Goal: Navigation & Orientation: Find specific page/section

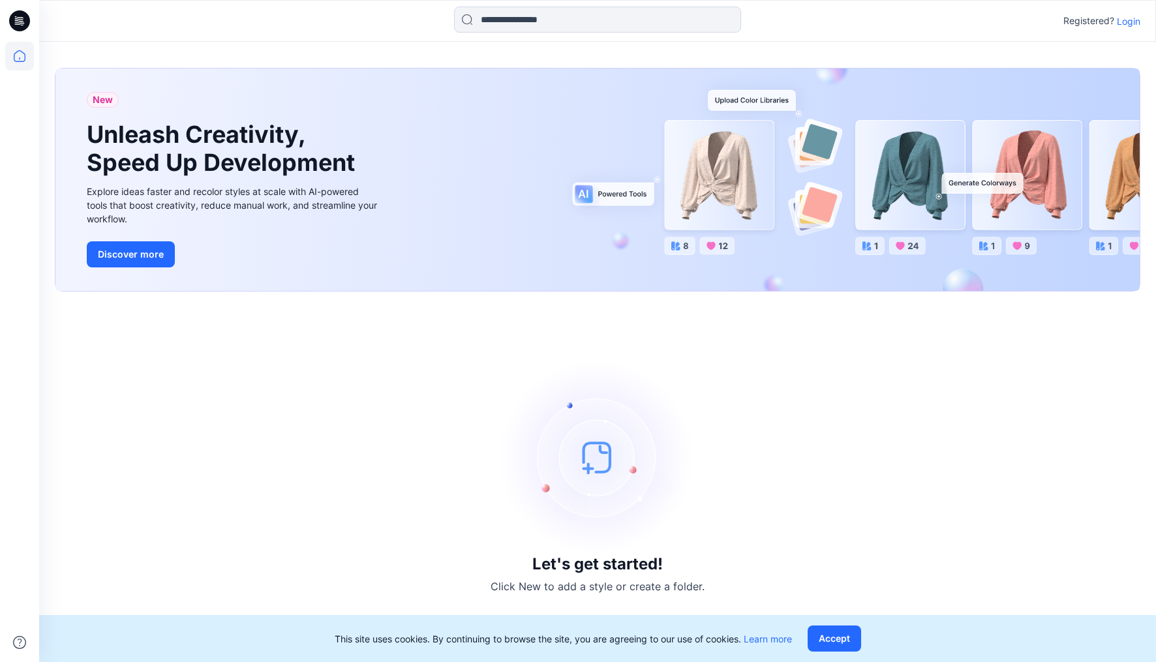
click at [1134, 23] on p "Login" at bounding box center [1128, 21] width 23 height 14
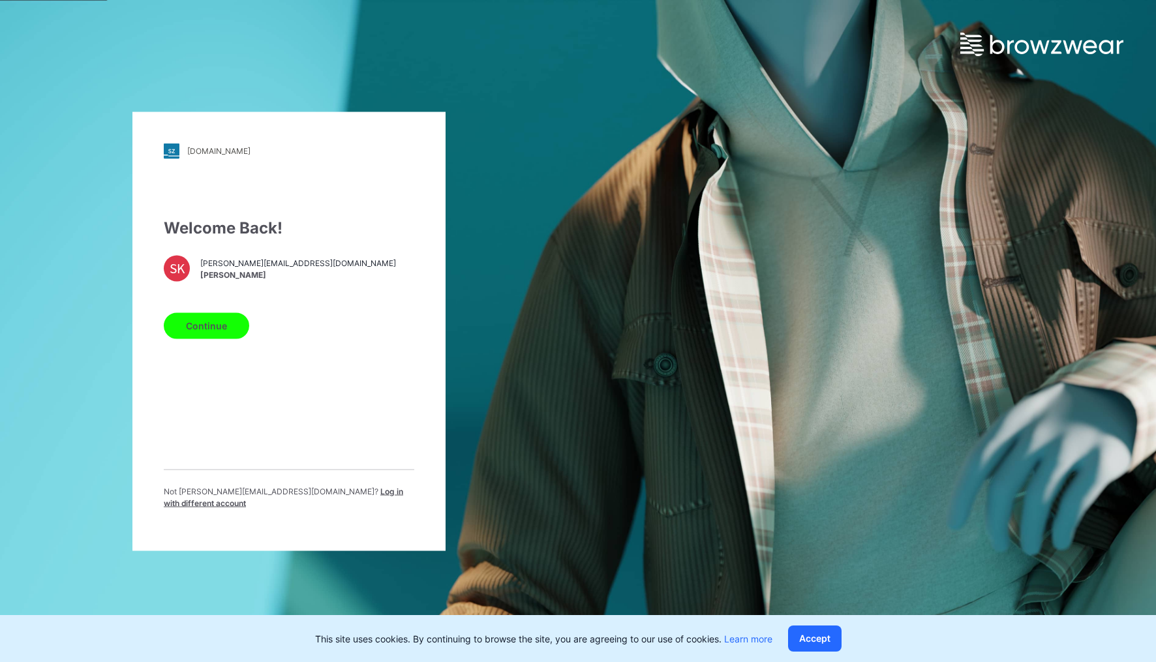
click at [232, 335] on button "Continue" at bounding box center [206, 325] width 85 height 26
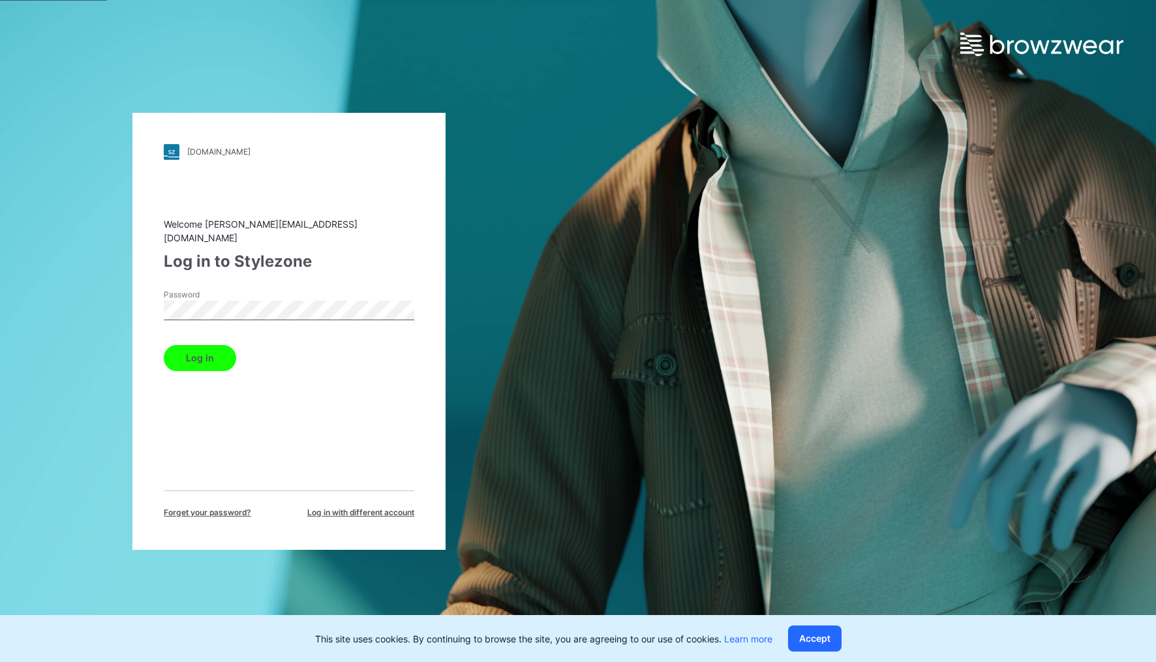
click at [211, 346] on button "Log in" at bounding box center [200, 358] width 72 height 26
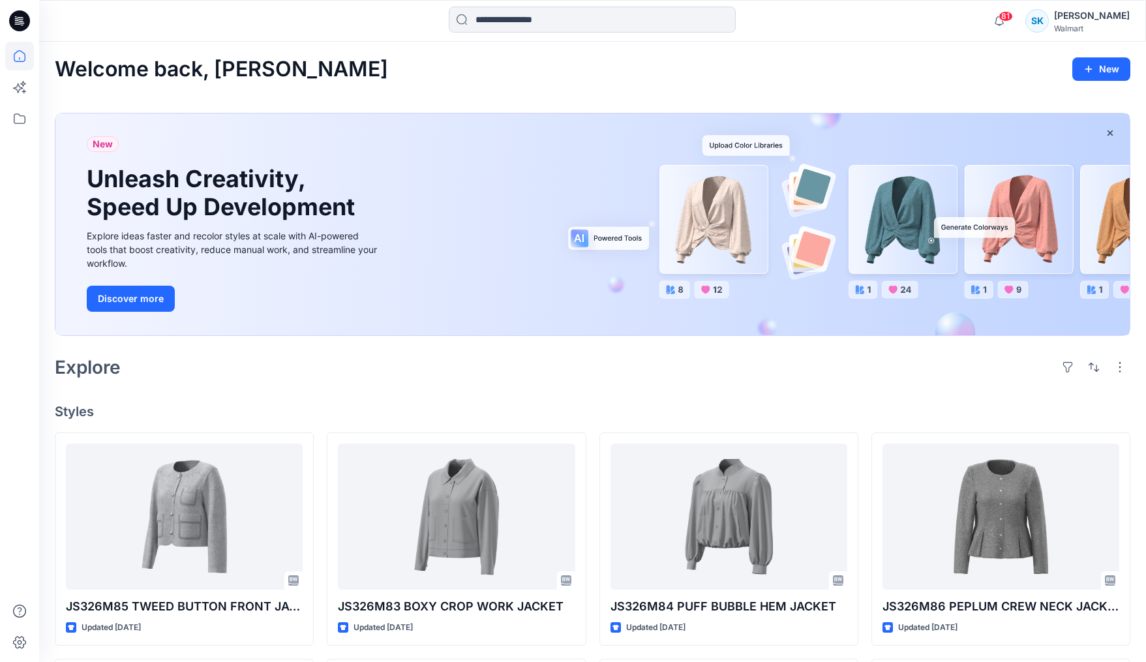
click at [870, 383] on div "Welcome back, Sarah New New Unleash Creativity, Speed Up Development Explore id…" at bounding box center [592, 601] width 1107 height 1119
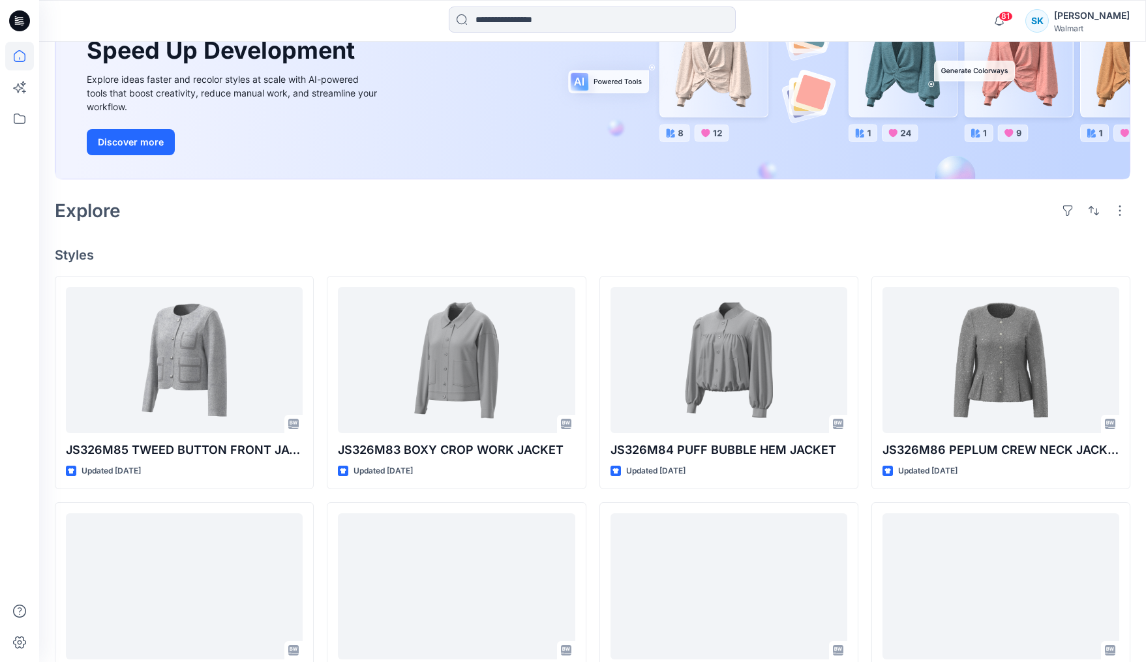
scroll to position [230, 0]
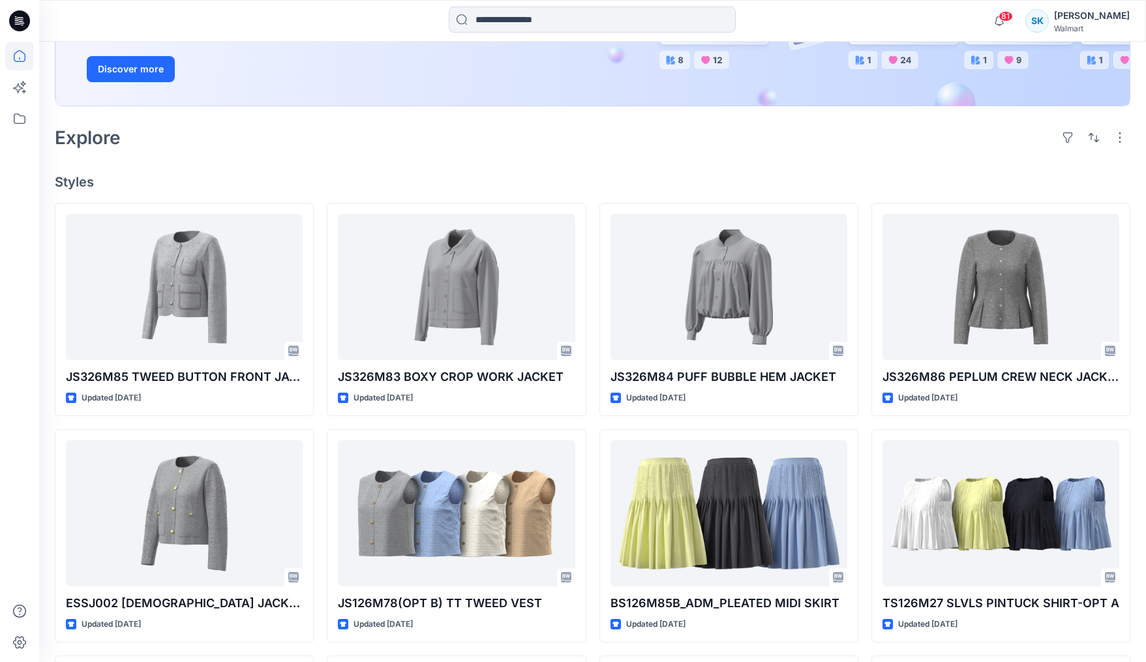
click at [864, 404] on div "JS326M85 TWEED BUTTON FRONT JACKET Updated 4 days ago ESSJ002 LADY JACKET Updat…" at bounding box center [593, 536] width 1076 height 666
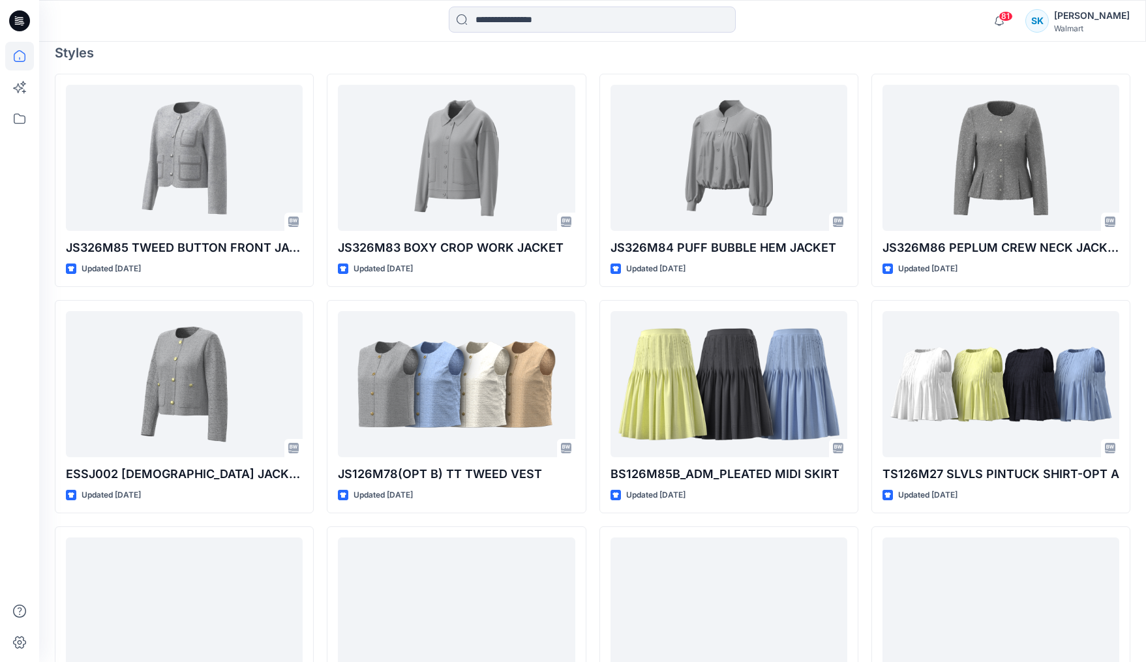
scroll to position [498, 0]
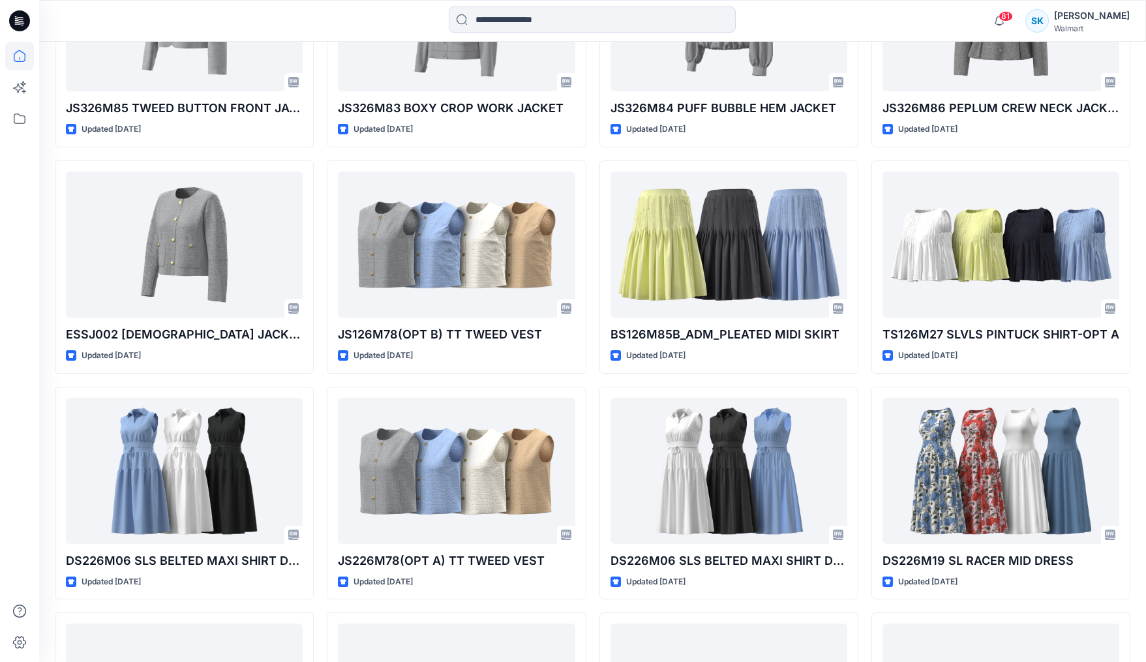
click at [862, 411] on div "JS326M85 TWEED BUTTON FRONT JACKET Updated 4 days ago ESSJ002 LADY JACKET Updat…" at bounding box center [593, 606] width 1076 height 1345
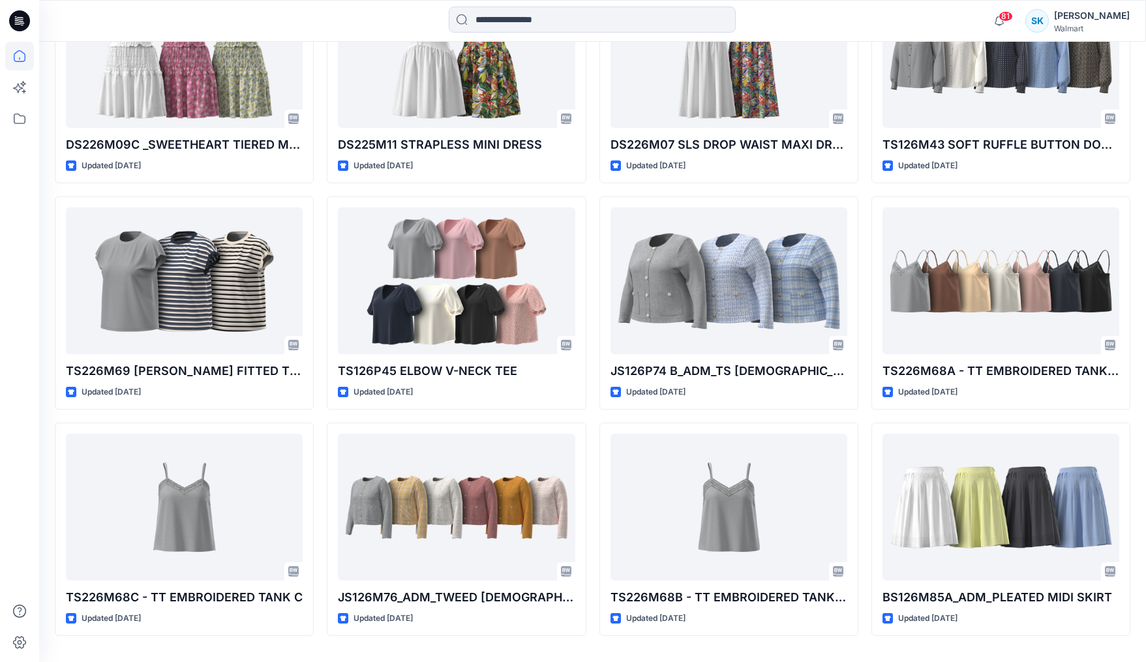
scroll to position [1857, 0]
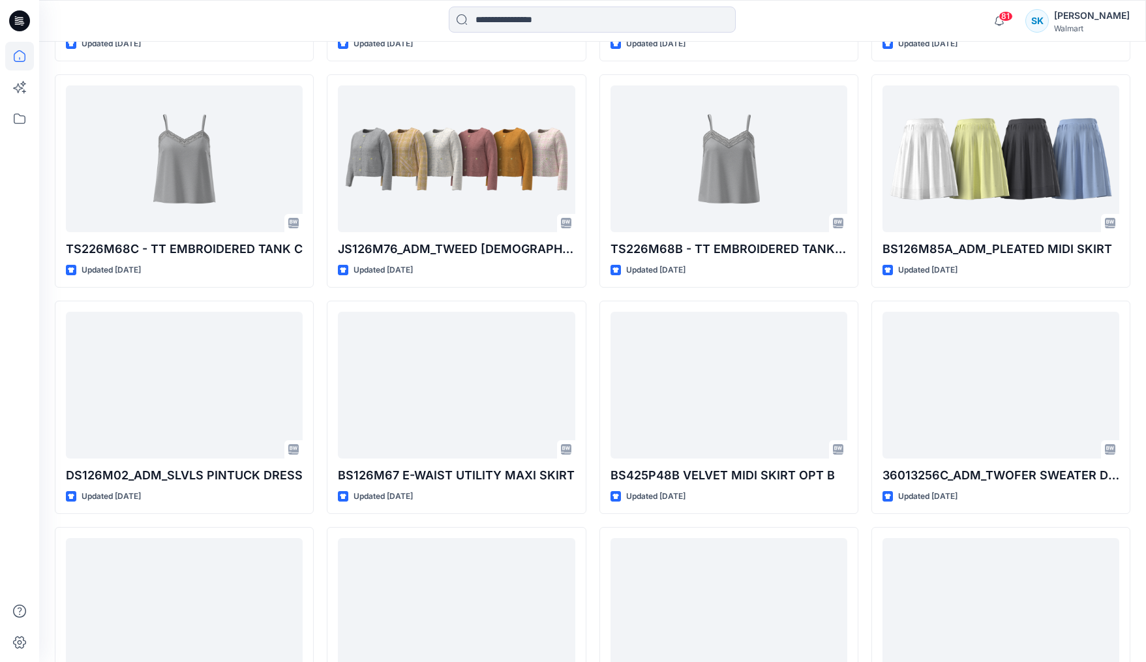
scroll to position [2218, 0]
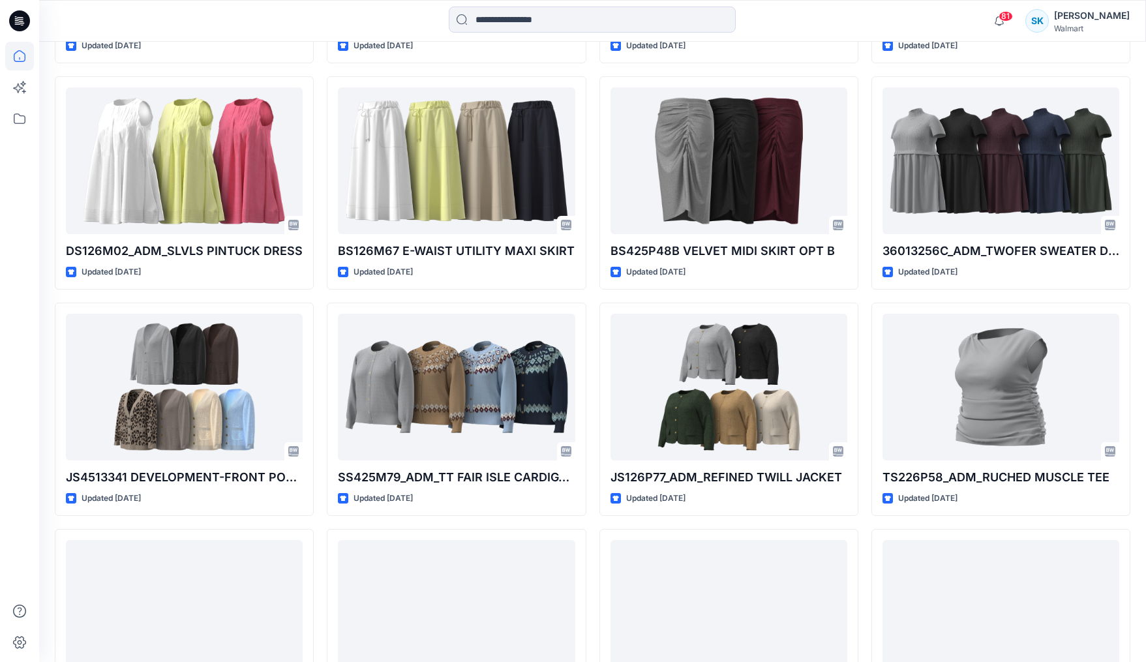
scroll to position [2458, 0]
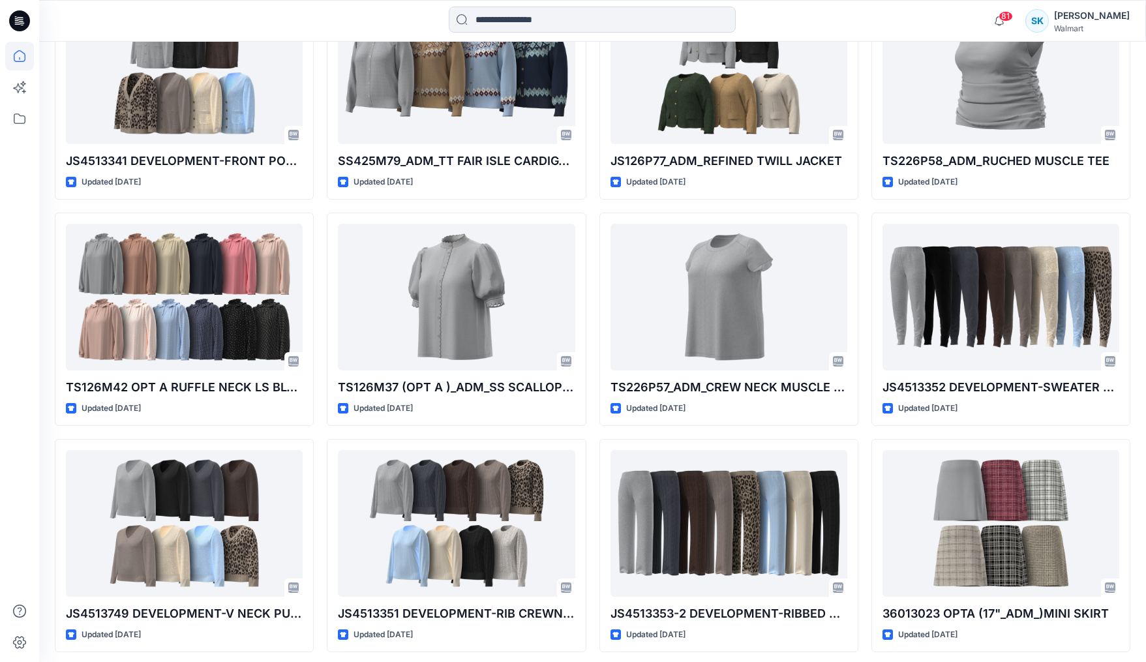
scroll to position [2733, 0]
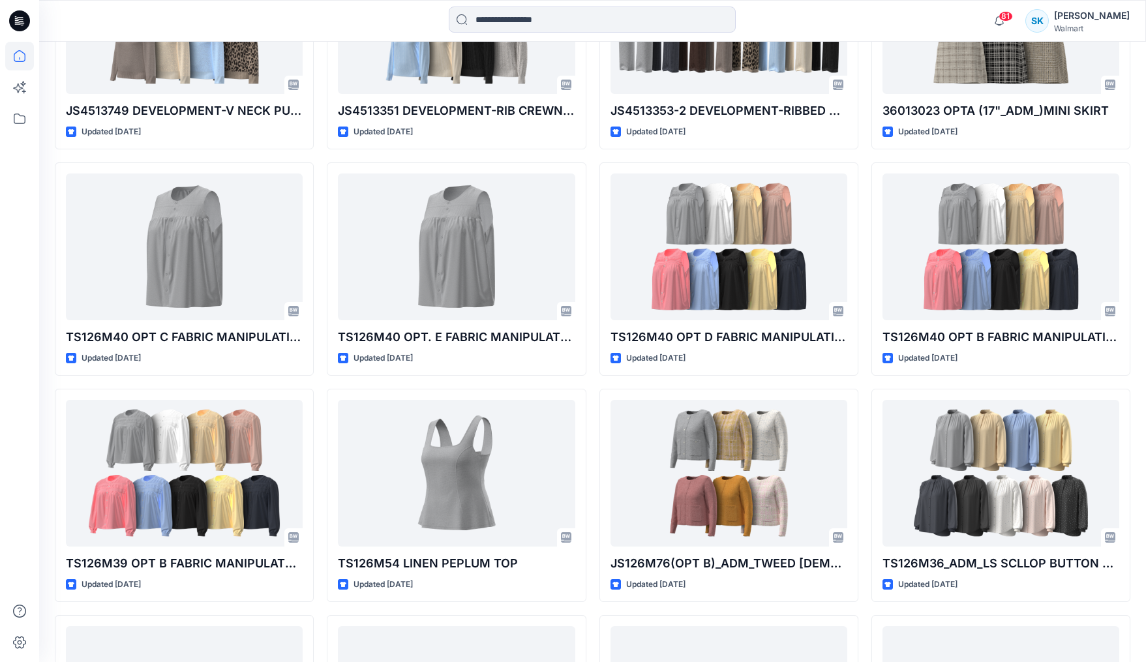
scroll to position [3456, 0]
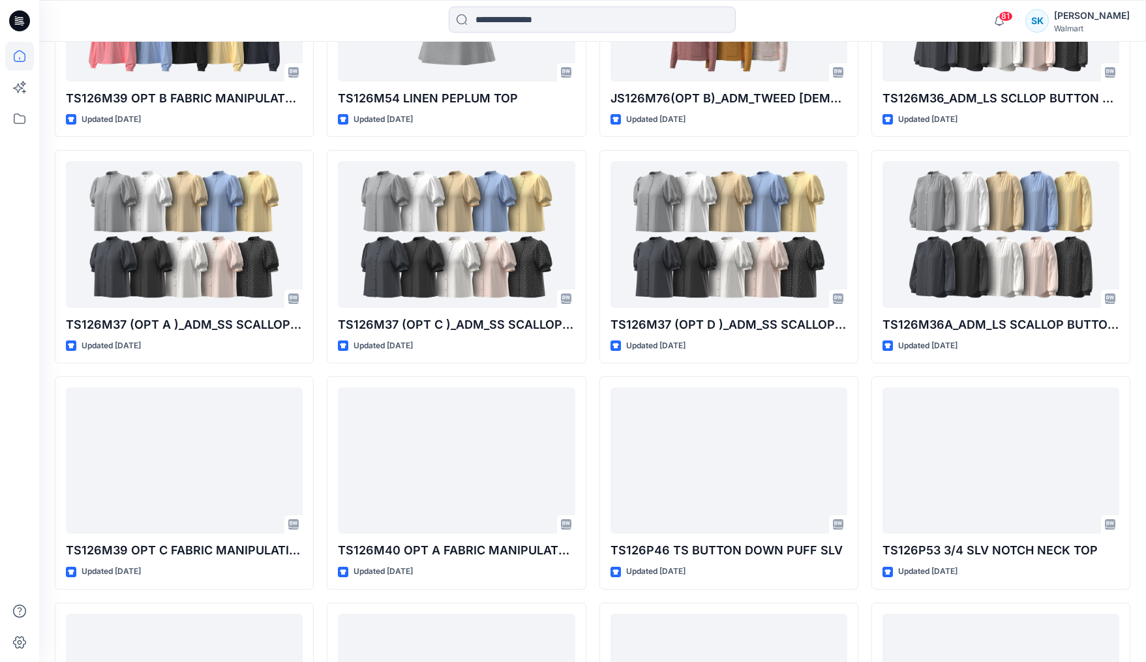
scroll to position [3682, 0]
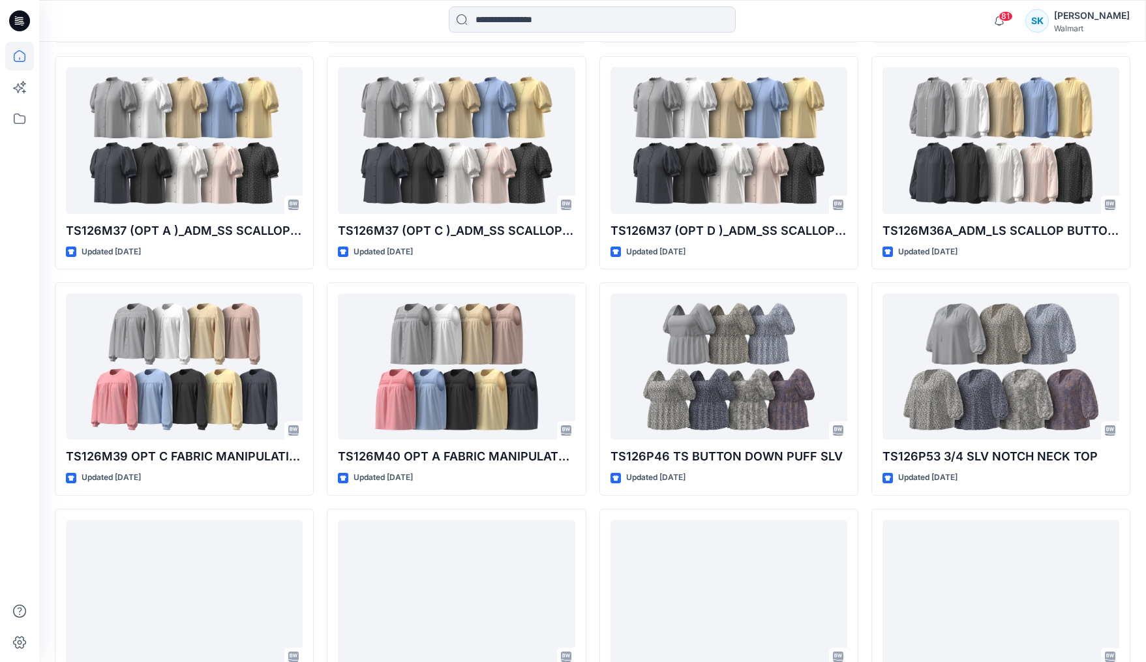
scroll to position [3894, 0]
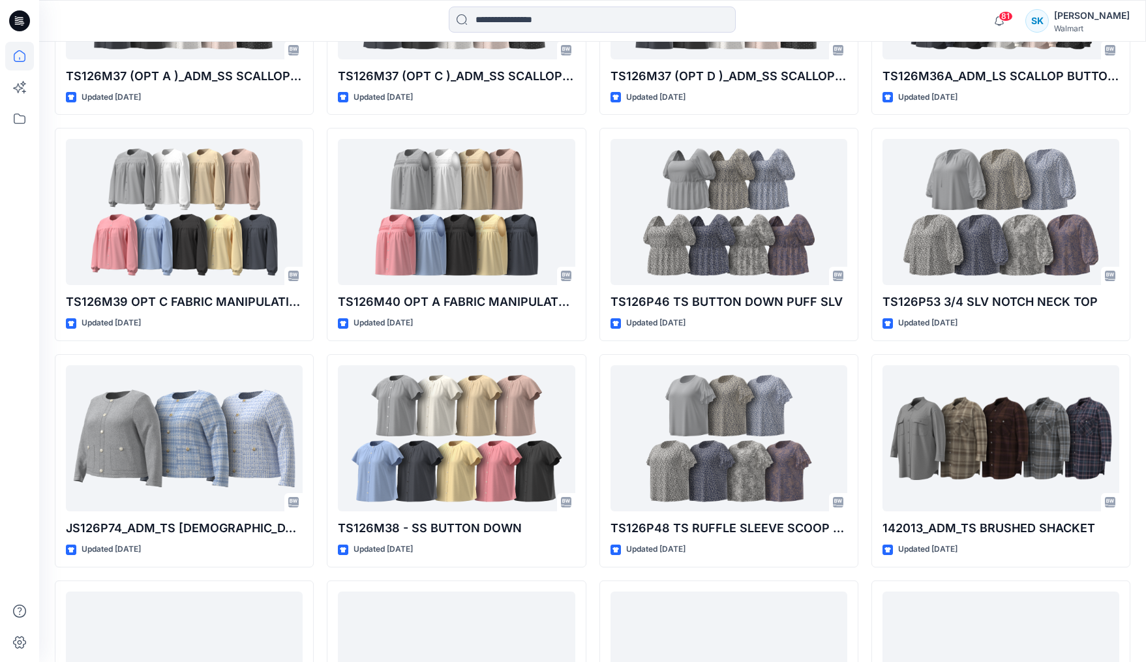
scroll to position [3995, 0]
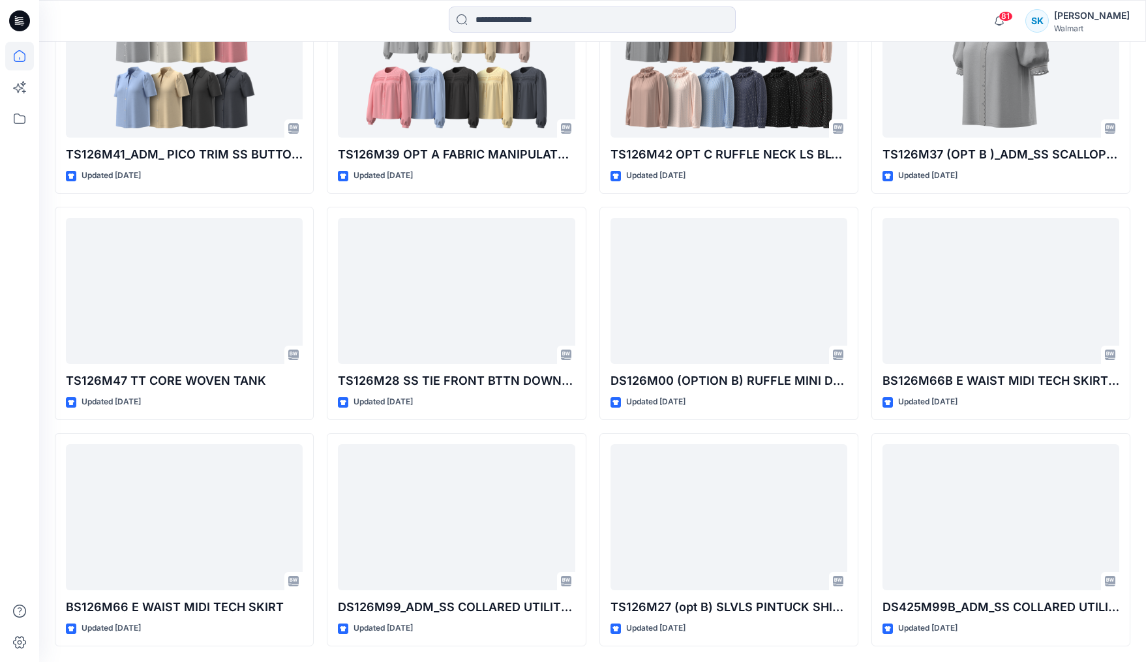
scroll to position [4573, 0]
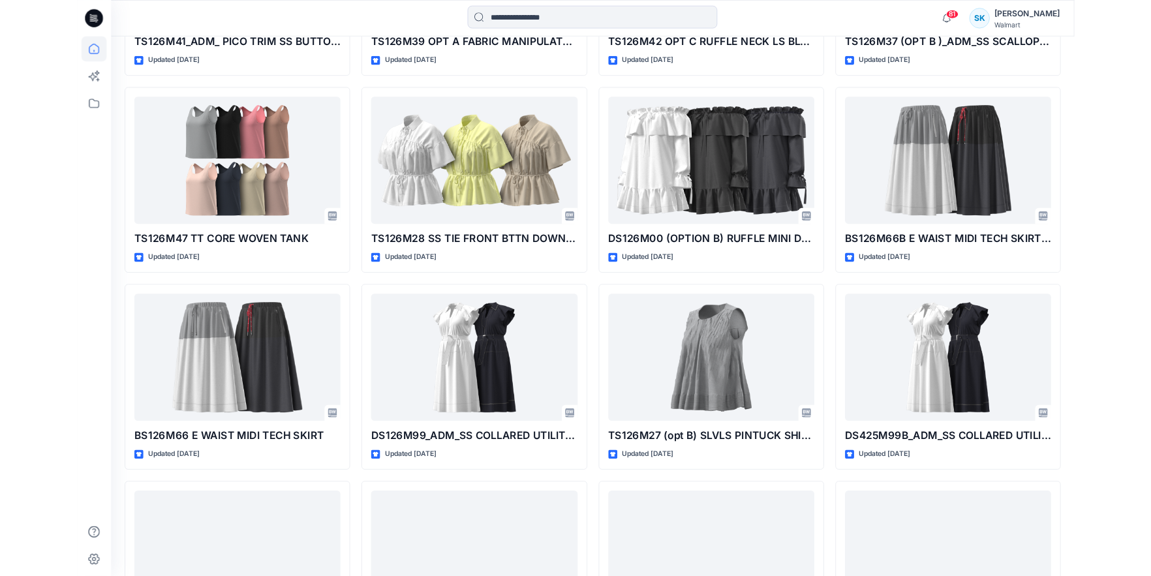
scroll to position [4686, 0]
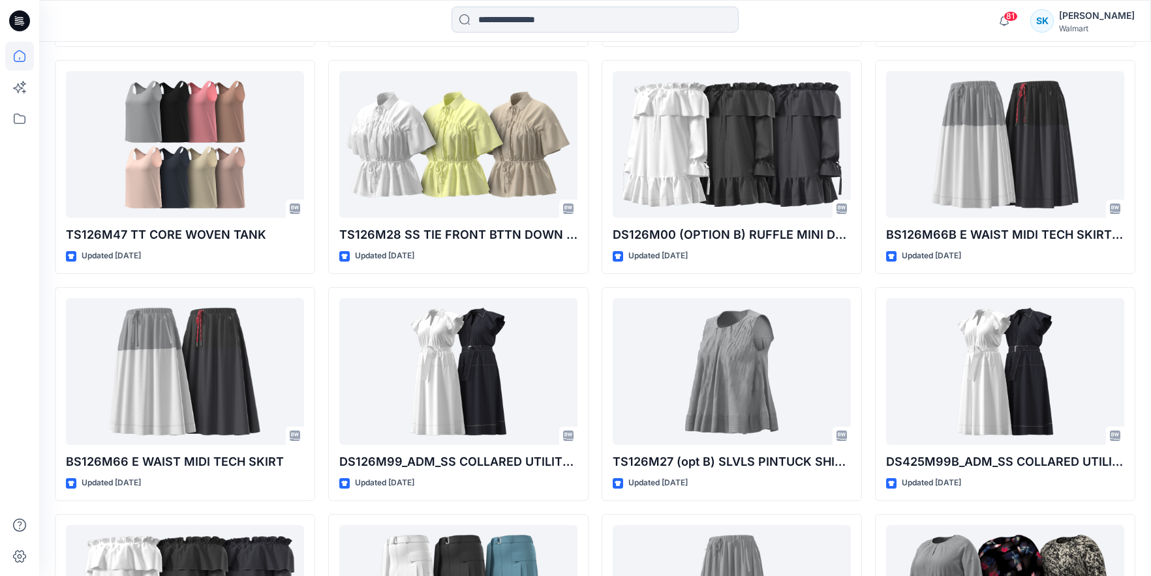
click at [285, 38] on div "81 Notifications Your style JS326M85 TWEED BUTTON FRONT JACKET is ready Thursda…" at bounding box center [595, 21] width 1112 height 42
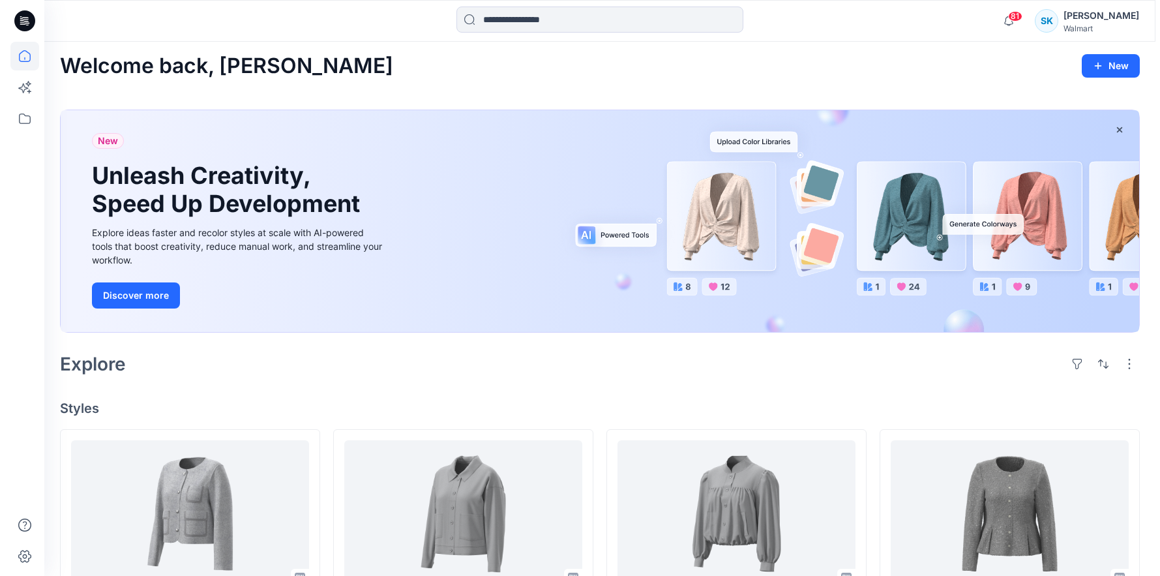
scroll to position [0, 0]
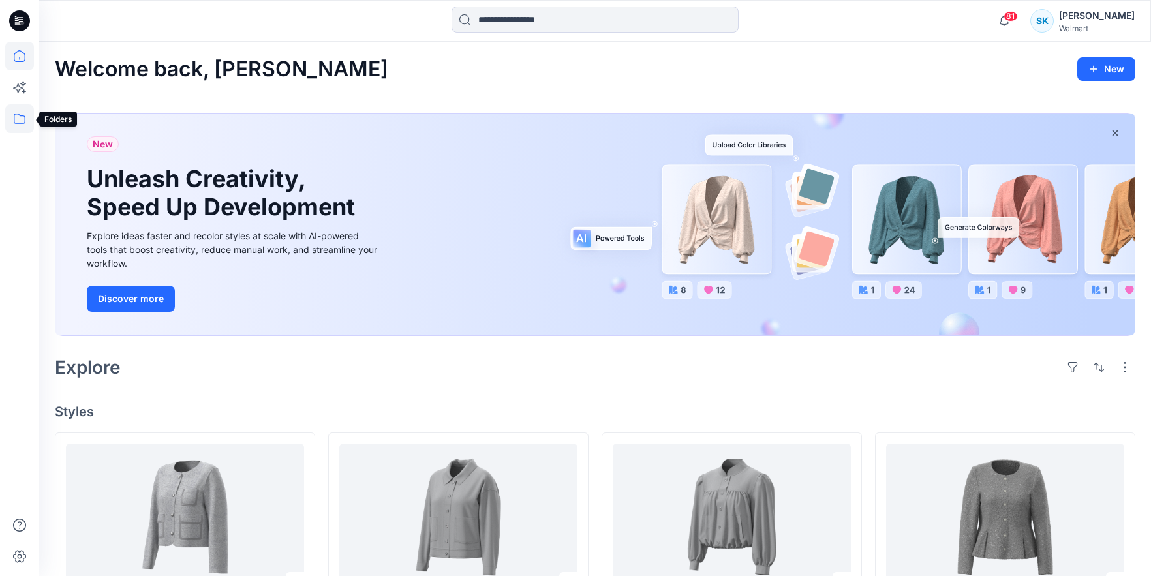
click at [23, 121] on icon at bounding box center [19, 118] width 29 height 29
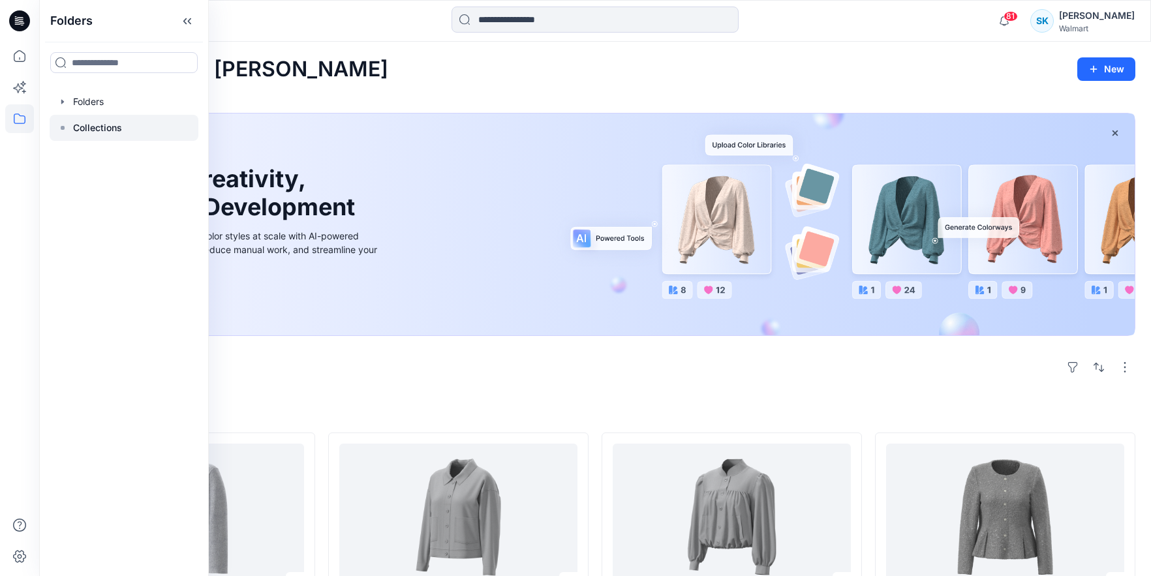
click at [97, 127] on p "Collections" at bounding box center [97, 128] width 49 height 16
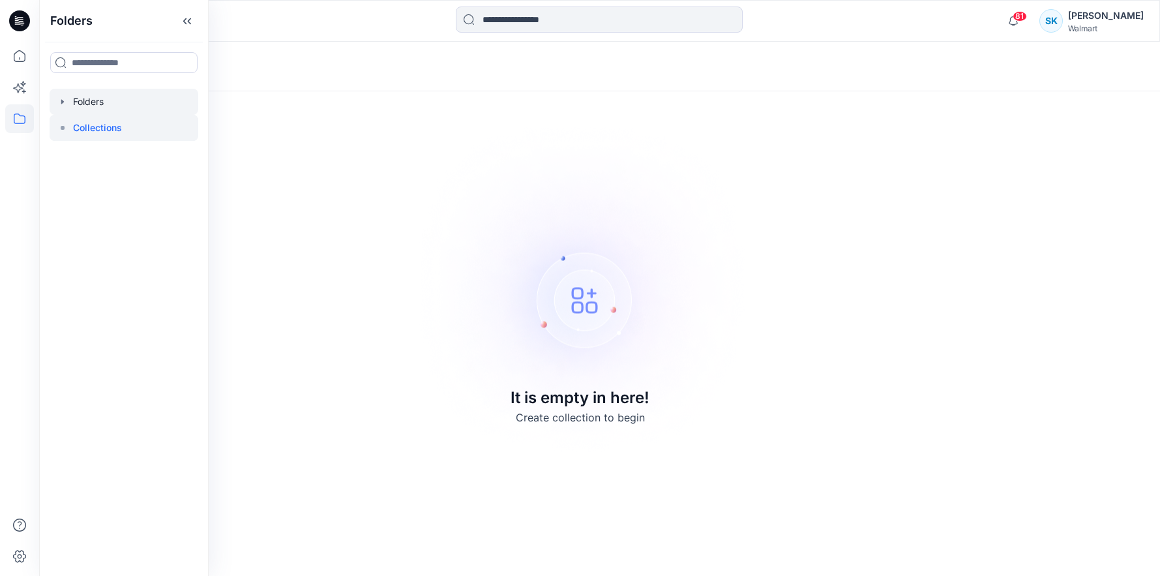
click at [106, 90] on div at bounding box center [124, 102] width 149 height 26
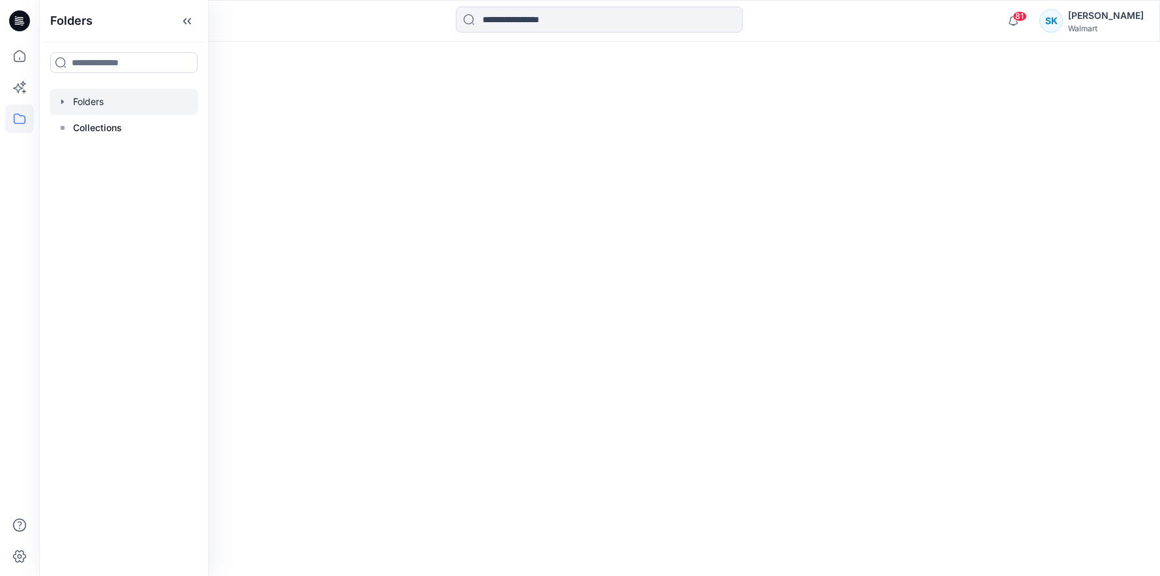
click at [65, 101] on icon "button" at bounding box center [62, 102] width 10 height 10
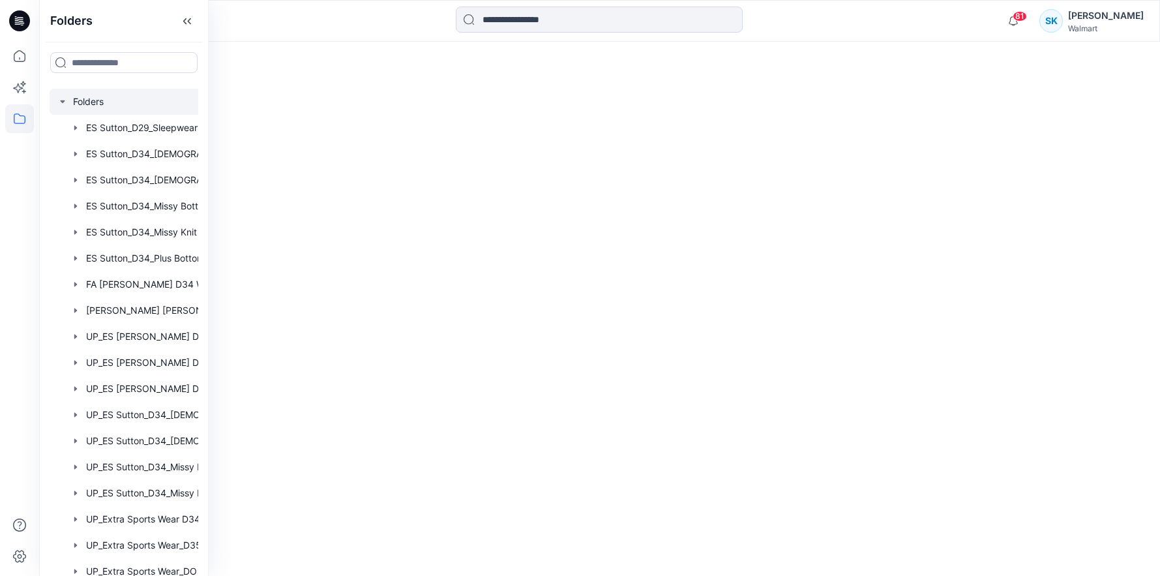
click at [68, 100] on div at bounding box center [141, 102] width 183 height 26
click at [425, 121] on div at bounding box center [599, 309] width 1121 height 534
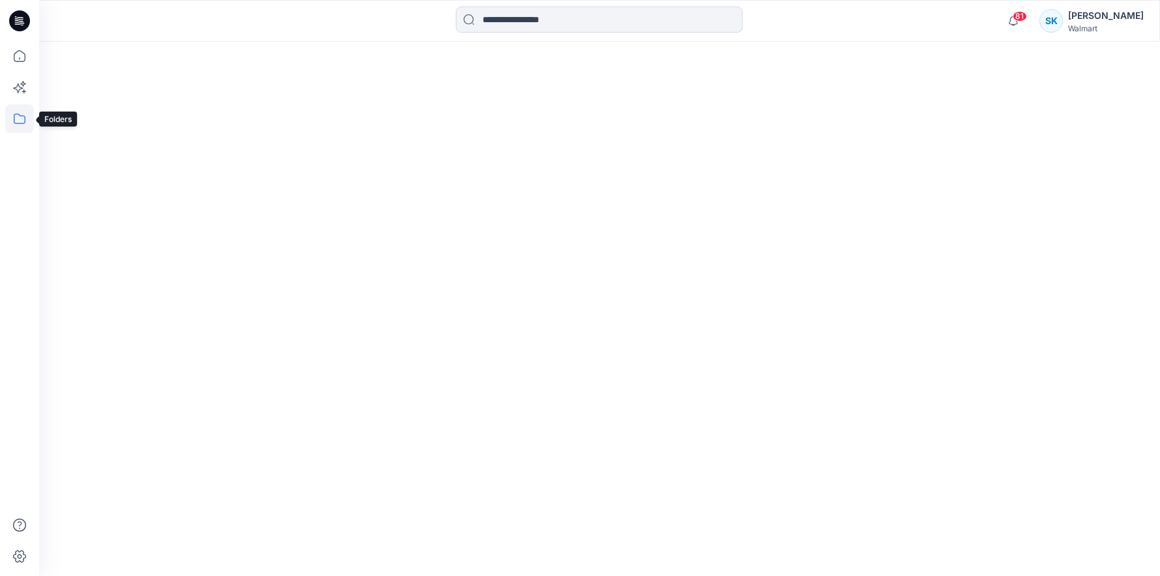
click at [20, 115] on icon at bounding box center [19, 118] width 29 height 29
click at [122, 103] on div at bounding box center [124, 102] width 149 height 26
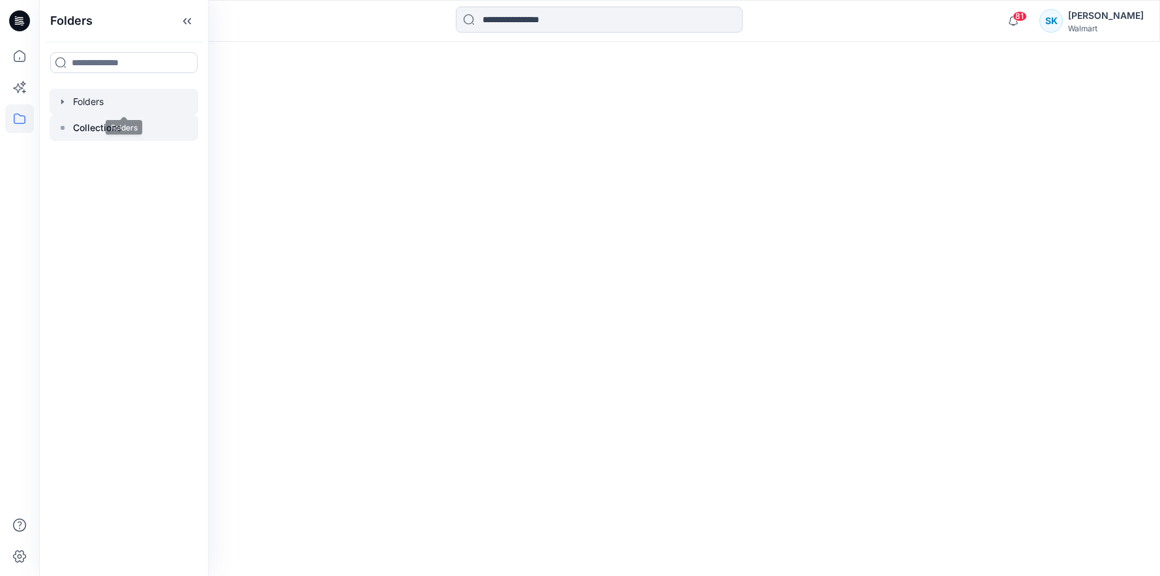
click at [107, 128] on p "Collections" at bounding box center [97, 128] width 49 height 16
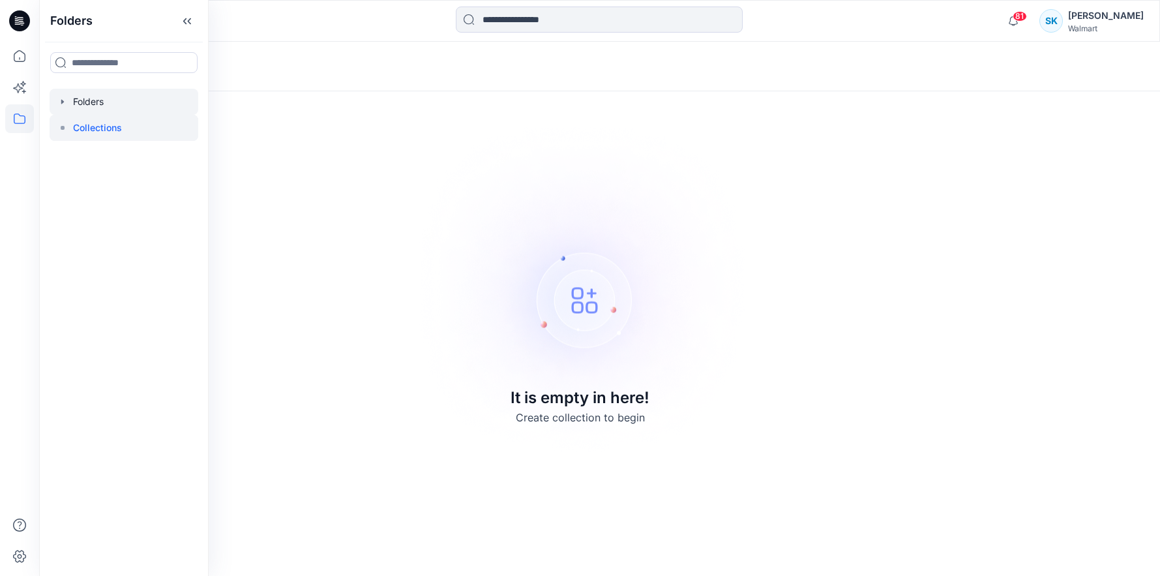
click at [109, 104] on div at bounding box center [124, 102] width 149 height 26
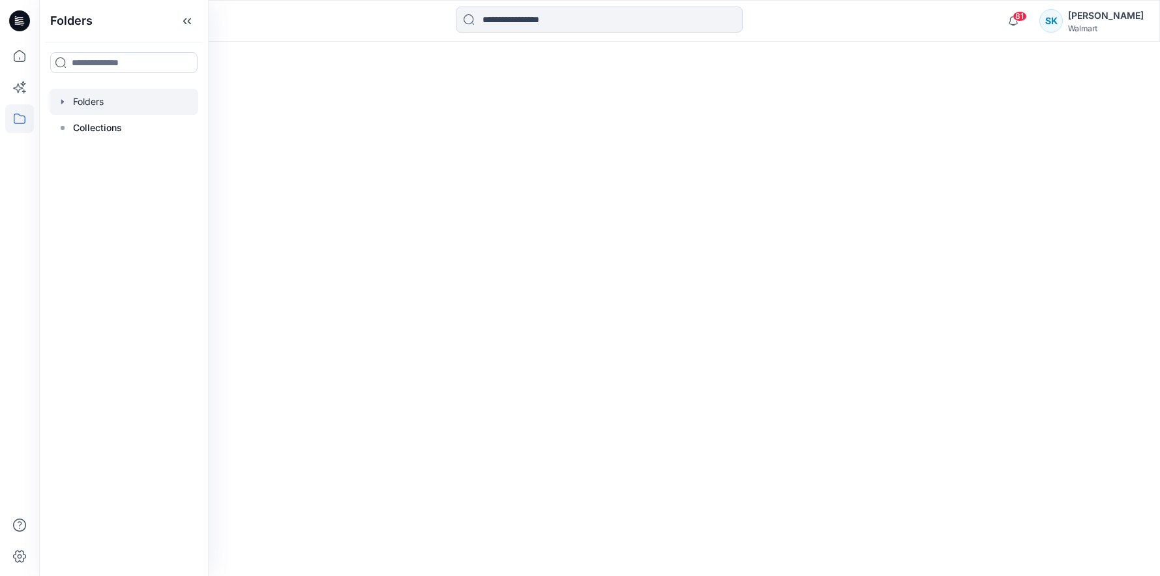
click at [63, 102] on icon "button" at bounding box center [62, 102] width 10 height 10
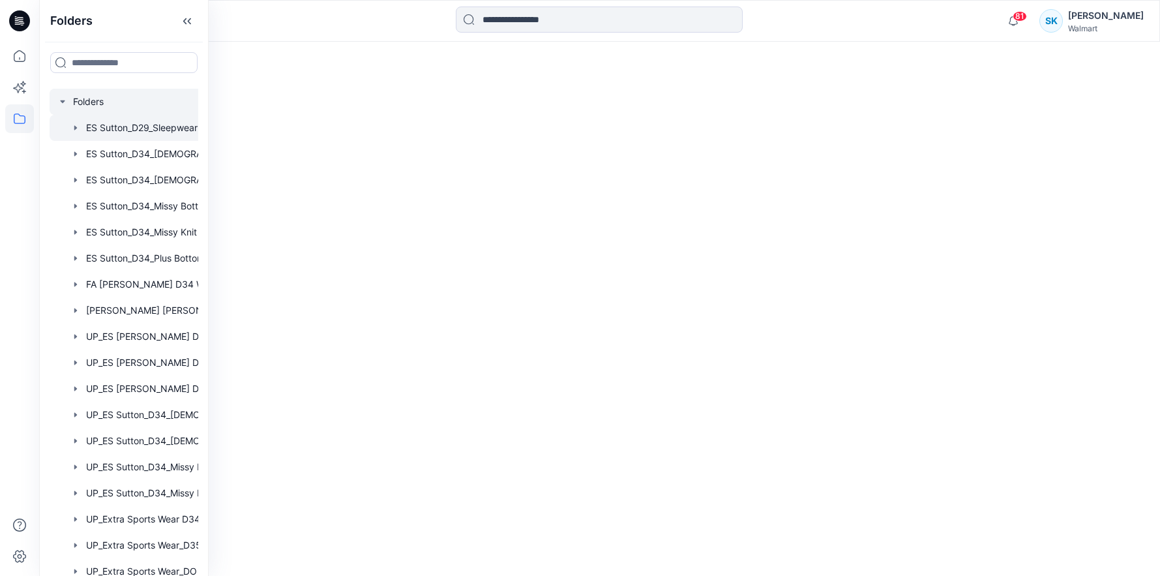
click at [151, 129] on div at bounding box center [141, 128] width 183 height 26
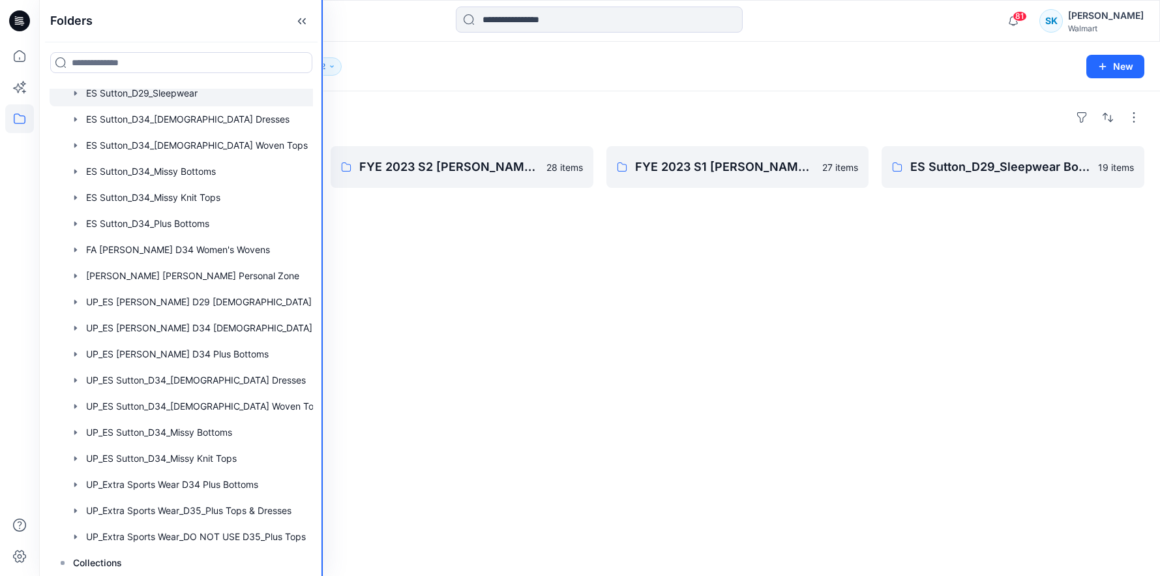
scroll to position [37, 0]
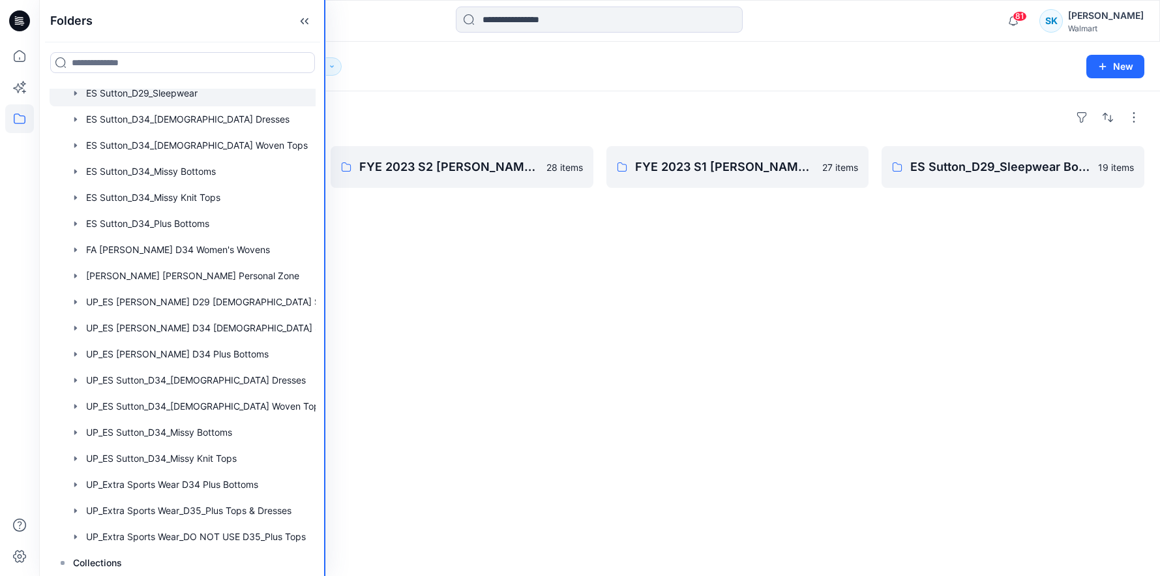
drag, startPoint x: 207, startPoint y: 563, endPoint x: 327, endPoint y: 547, distance: 120.4
click at [338, 552] on div "Folders Folders ES Sutton_D29_Sleepwear ES Sutton_D34_Ladies Dresses ES Sutton_…" at bounding box center [580, 288] width 1160 height 576
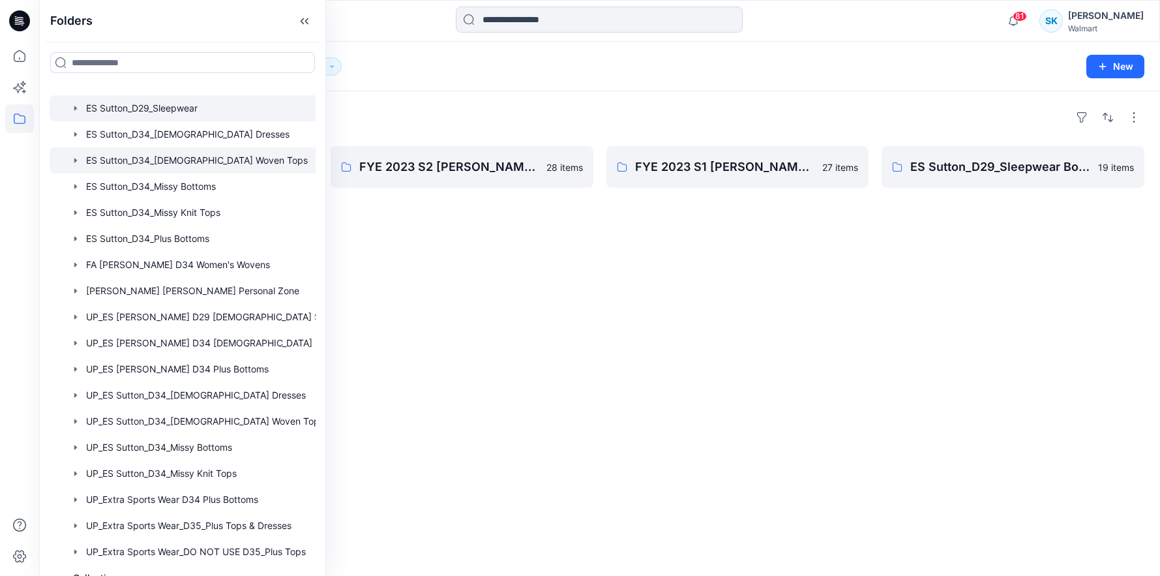
scroll to position [22, 0]
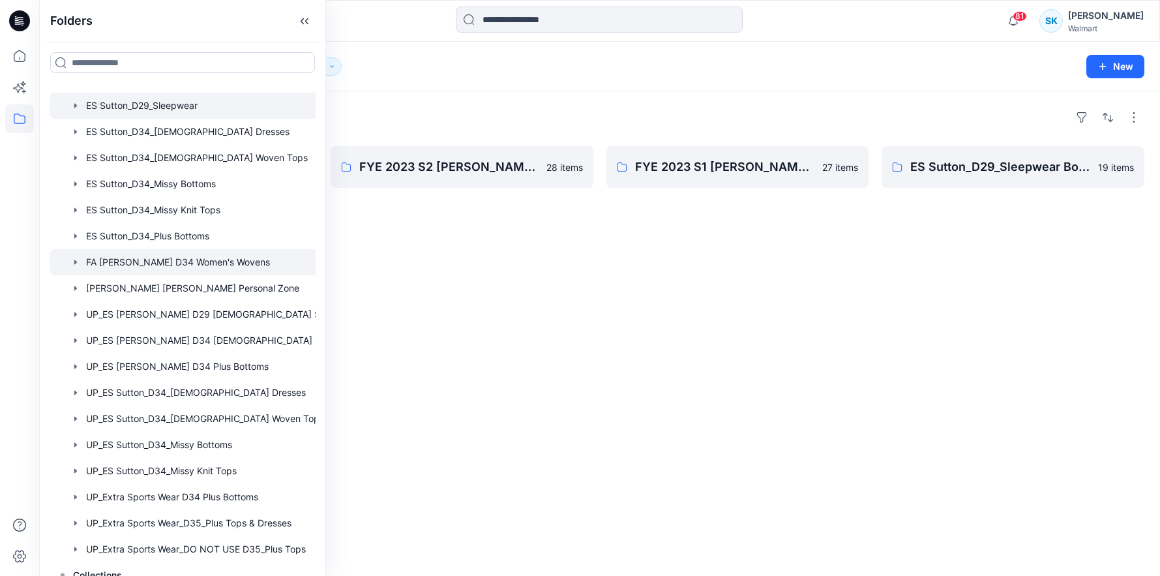
click at [264, 269] on div at bounding box center [200, 262] width 300 height 26
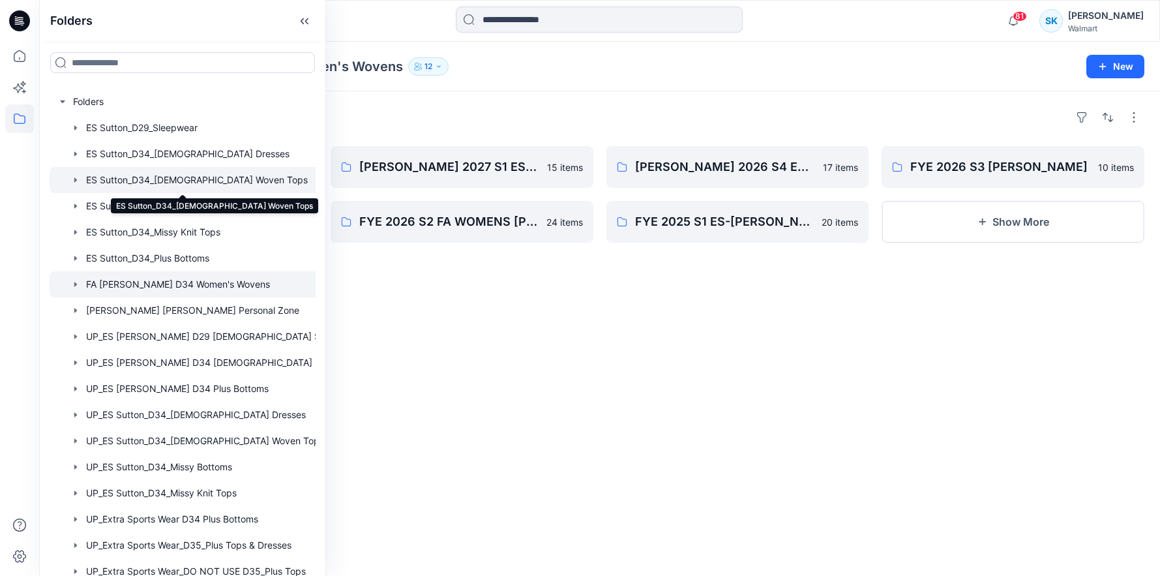
click at [257, 181] on div at bounding box center [200, 180] width 300 height 26
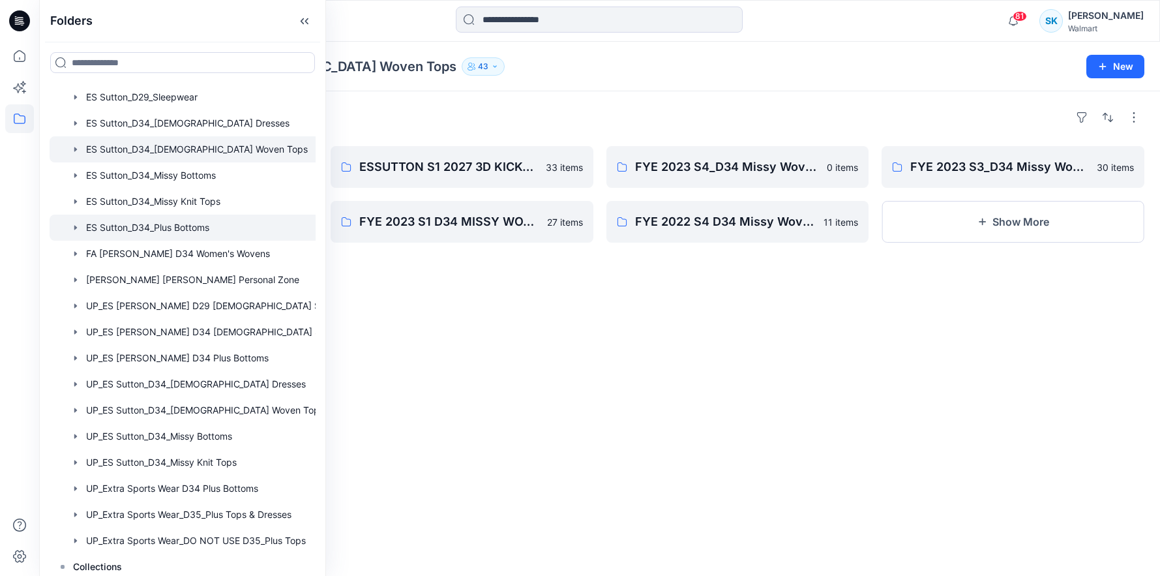
scroll to position [33, 0]
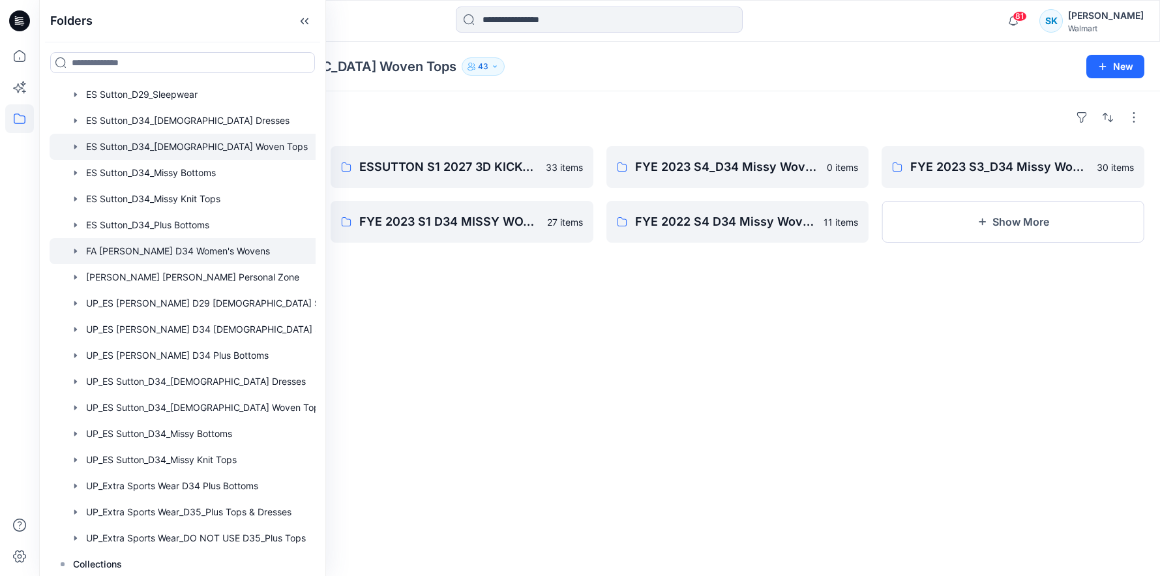
click at [267, 252] on div at bounding box center [200, 251] width 300 height 26
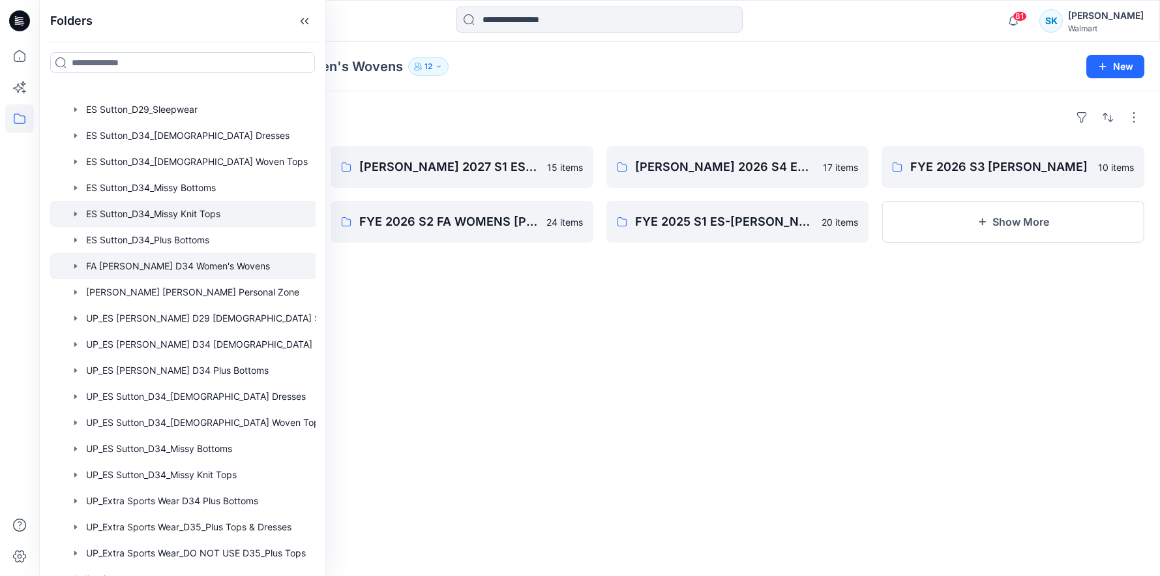
scroll to position [37, 0]
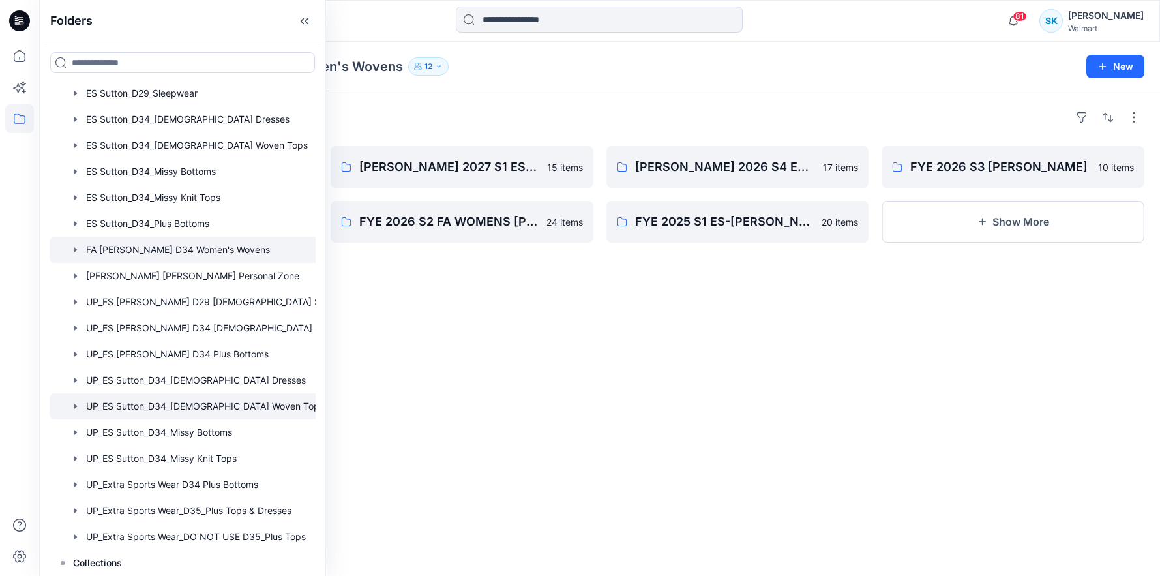
click at [275, 408] on div at bounding box center [200, 406] width 300 height 26
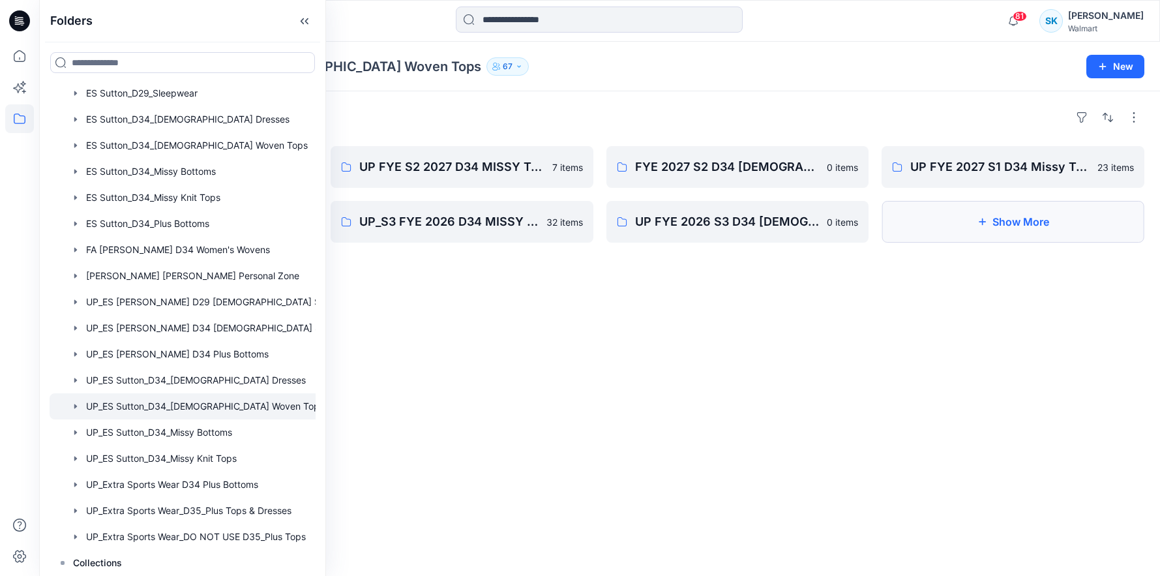
click at [1050, 222] on button "Show More" at bounding box center [1013, 222] width 263 height 42
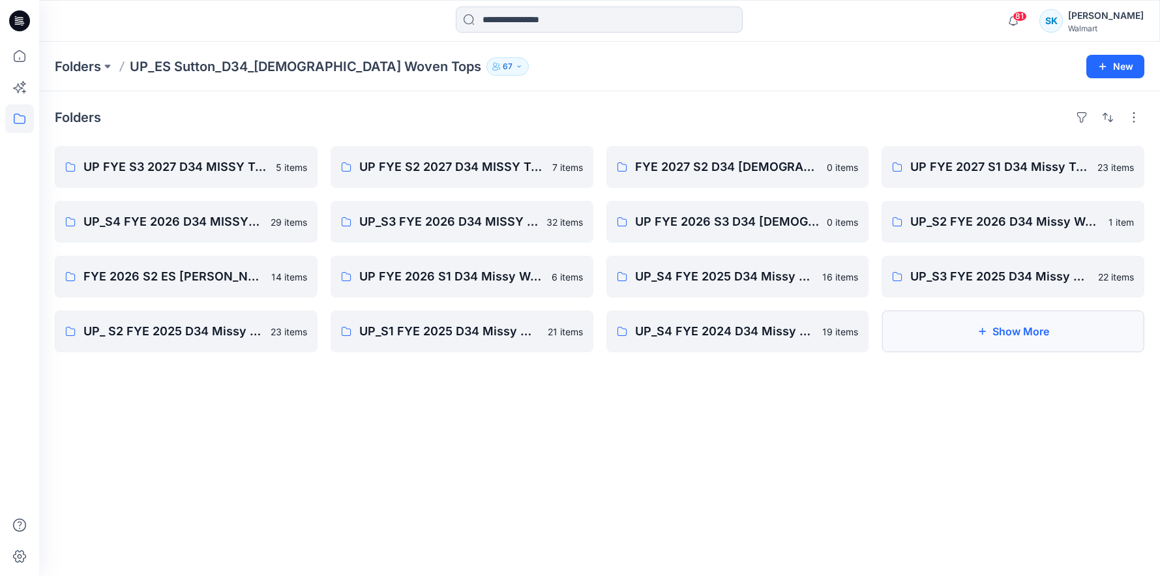
click at [1036, 334] on button "Show More" at bounding box center [1013, 332] width 263 height 42
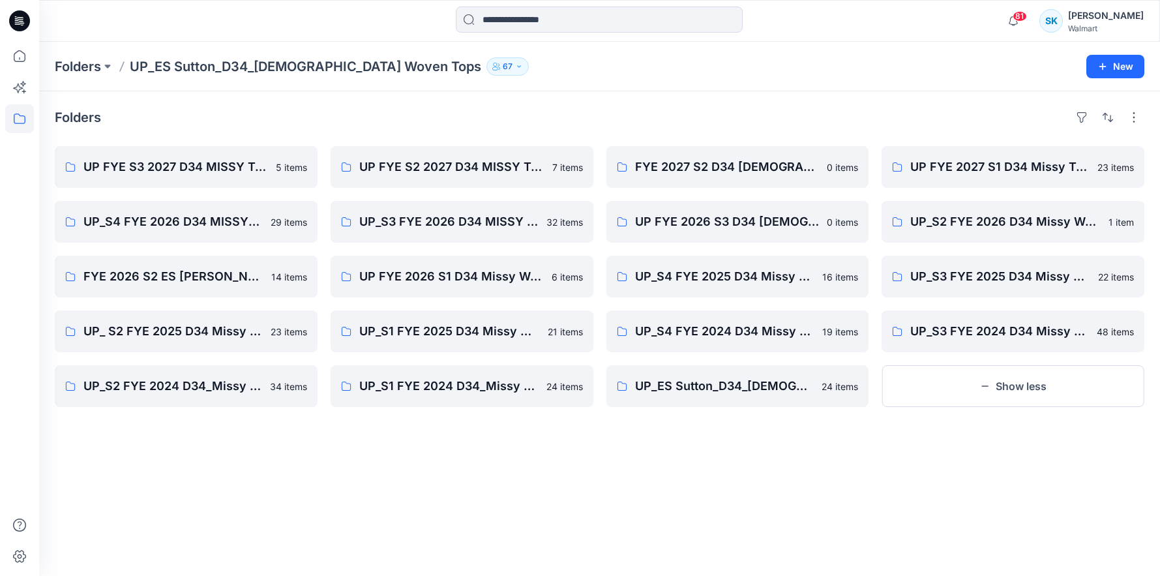
click at [795, 96] on div "Folders UP FYE S3 2027 D34 MISSY TOPS ESSUTTON 5 items UP_S4 FYE 2026 D34 MISSY…" at bounding box center [599, 333] width 1121 height 485
click at [768, 75] on div "Folders UP_ES Sutton_D34_Ladies Woven Tops 67" at bounding box center [549, 66] width 988 height 18
click at [760, 76] on div "Folders UP_ES Sutton_D34_Ladies Woven Tops 67 New" at bounding box center [599, 67] width 1121 height 50
click at [782, 79] on div "Folders UP_ES Sutton_D34_Ladies Woven Tops 67 New" at bounding box center [599, 67] width 1121 height 50
click at [738, 106] on div "Folders UP FYE S3 2027 D34 MISSY TOPS ESSUTTON 5 items UP_S4 FYE 2026 D34 MISSY…" at bounding box center [599, 333] width 1121 height 485
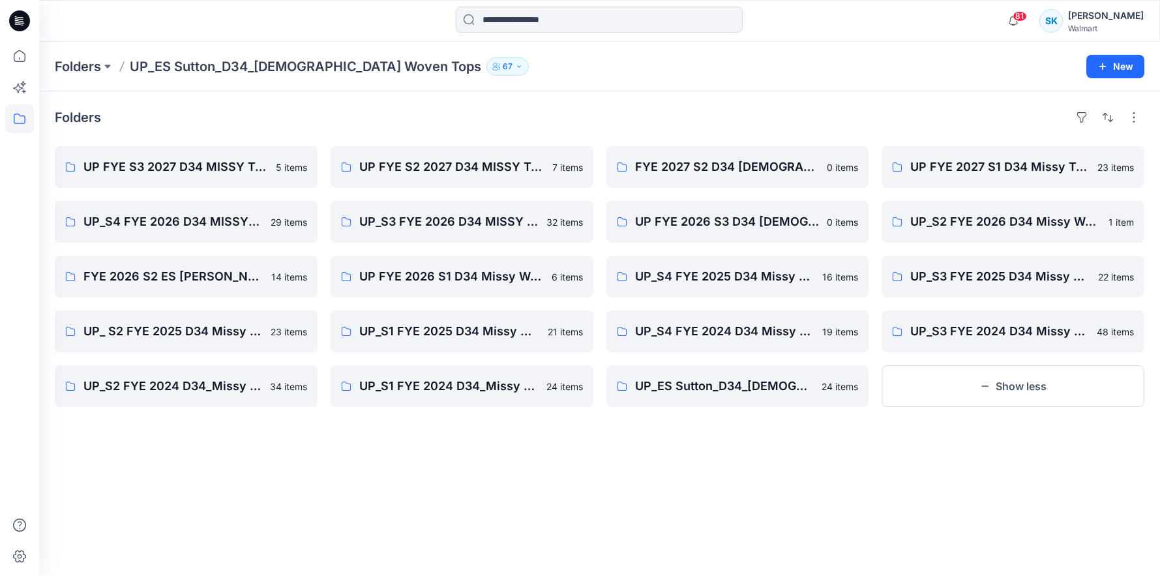
click at [754, 114] on div "Folders" at bounding box center [600, 117] width 1090 height 21
click at [748, 103] on div "Folders UP FYE S3 2027 D34 MISSY TOPS ESSUTTON 5 items UP_S4 FYE 2026 D34 MISSY…" at bounding box center [599, 333] width 1121 height 485
click at [734, 113] on div "Folders" at bounding box center [600, 117] width 1090 height 21
click at [97, 63] on p "Folders" at bounding box center [78, 66] width 46 height 18
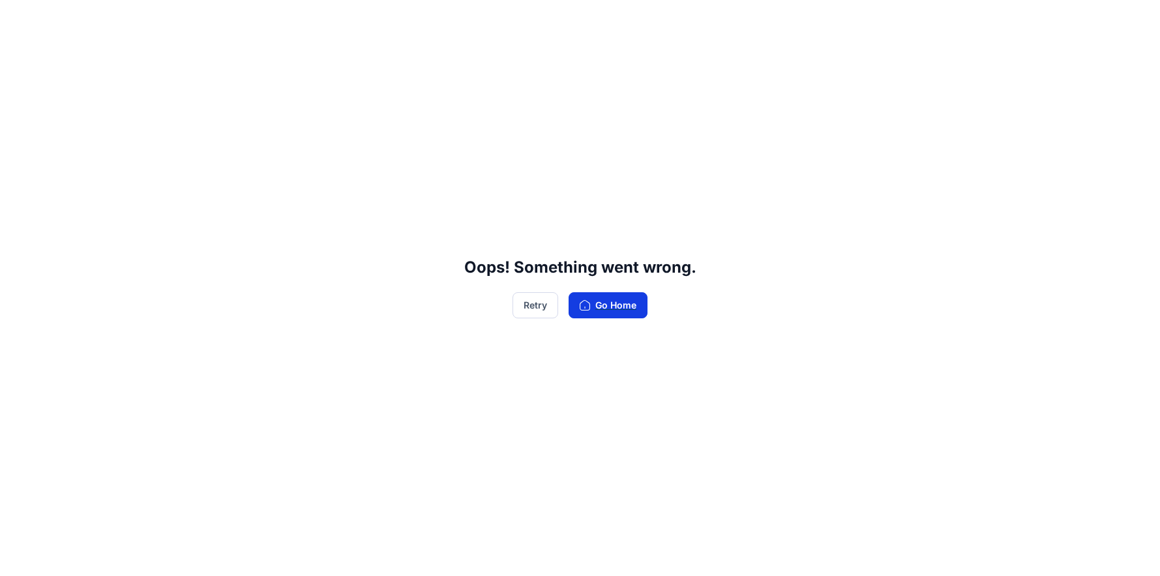
click at [622, 303] on button "Go Home" at bounding box center [608, 305] width 79 height 26
click at [626, 311] on button "Go Home" at bounding box center [608, 305] width 79 height 26
click at [619, 311] on button "Go Home" at bounding box center [608, 305] width 79 height 26
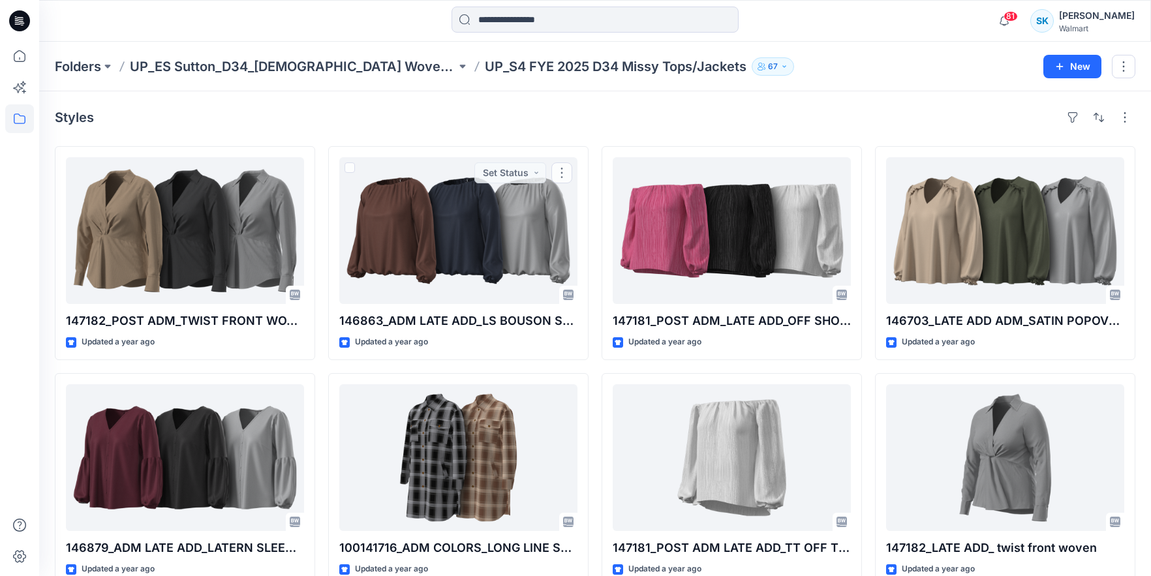
click at [549, 102] on div "Styles 147182_POST ADM_TWIST FRONT WOVEN TOP Updated a year ago 146879_ADM LATE…" at bounding box center [595, 483] width 1112 height 785
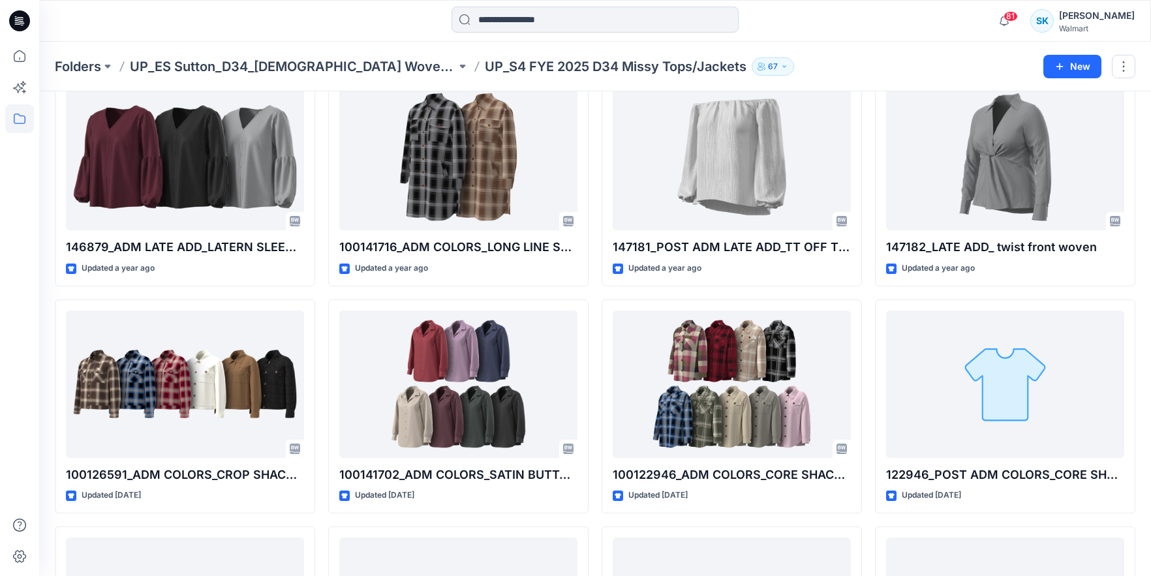
scroll to position [481, 0]
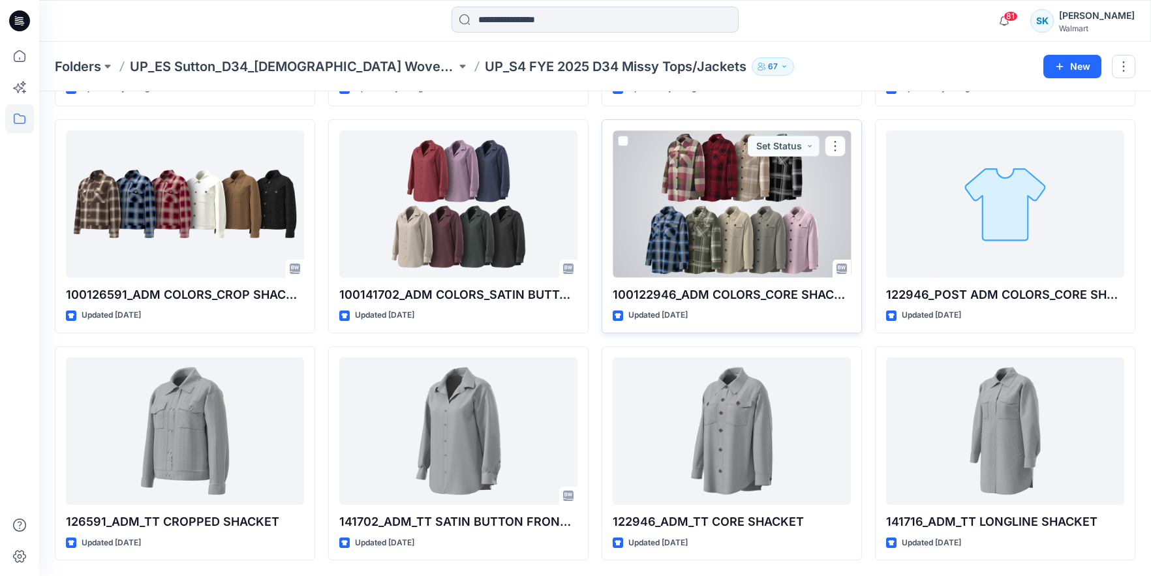
click at [722, 213] on div at bounding box center [732, 203] width 238 height 147
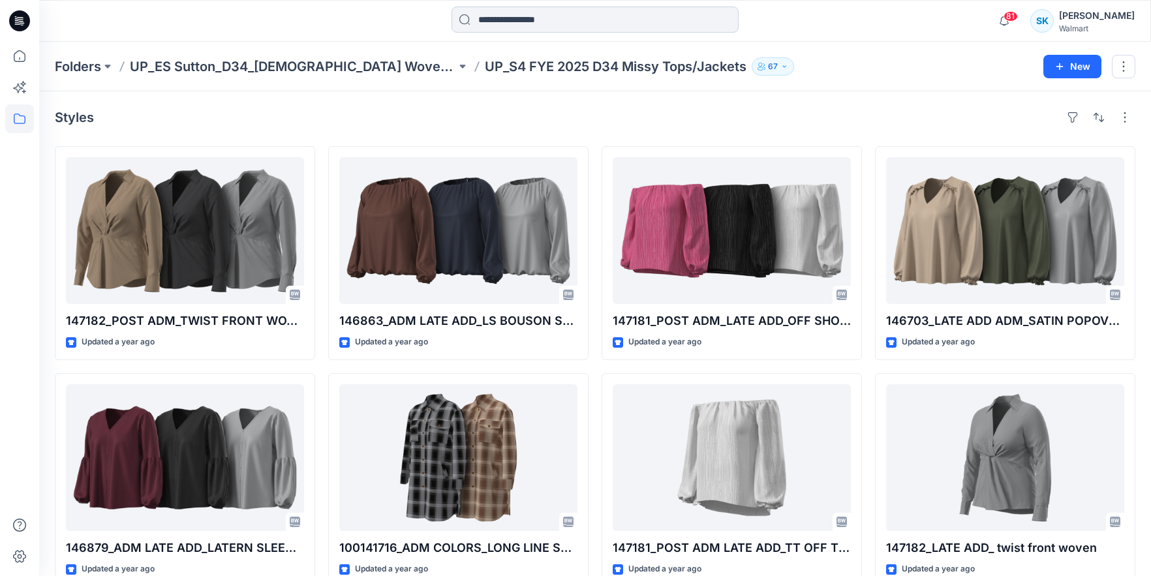
click at [587, 28] on input at bounding box center [594, 20] width 287 height 26
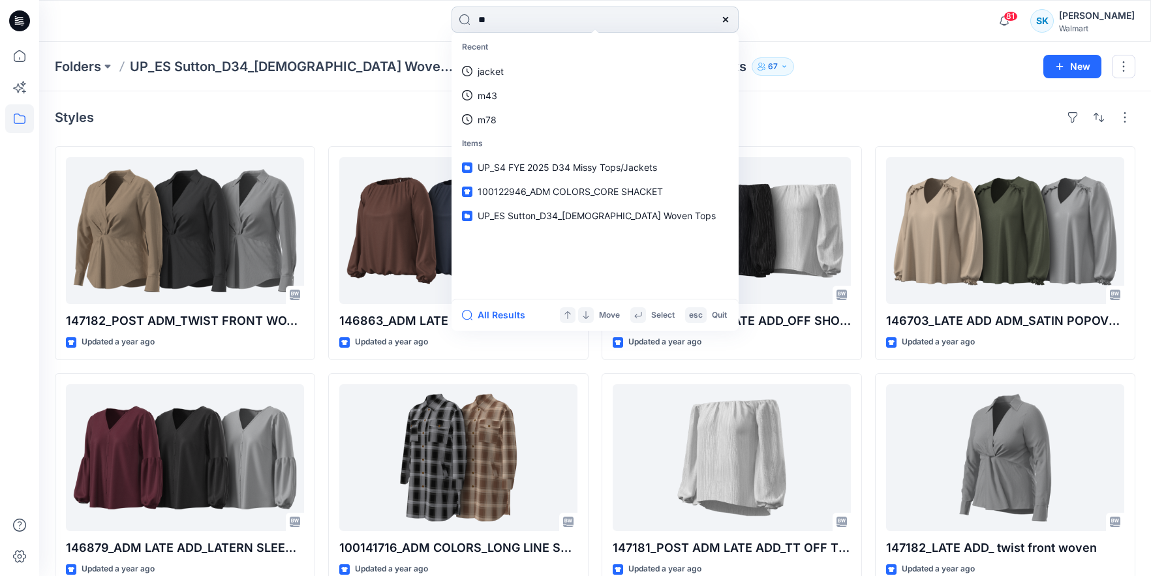
type input "***"
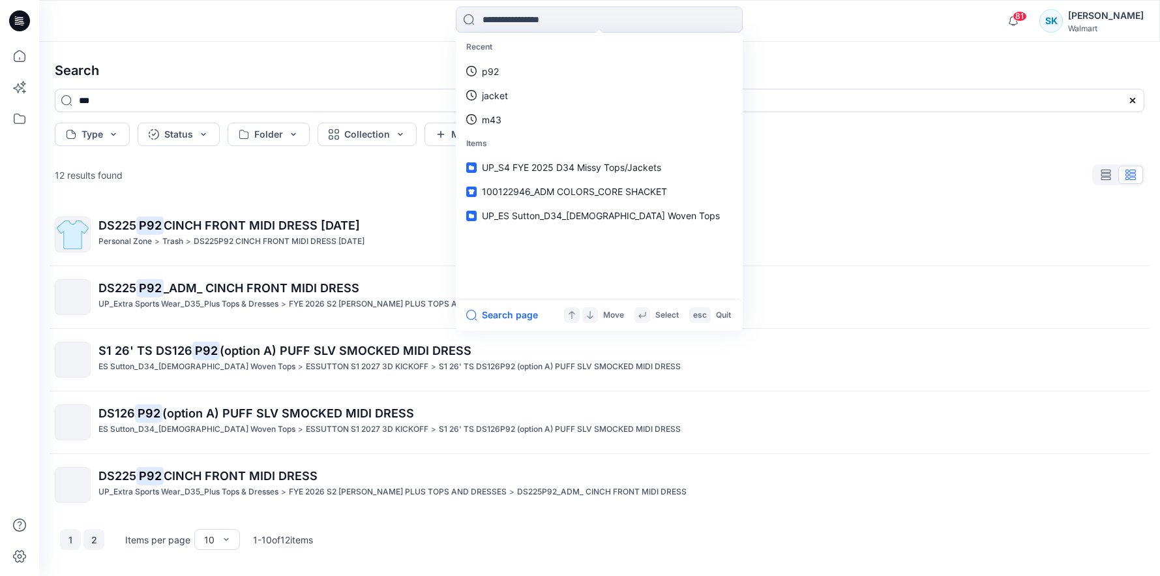
click at [98, 539] on button "2" at bounding box center [93, 539] width 21 height 21
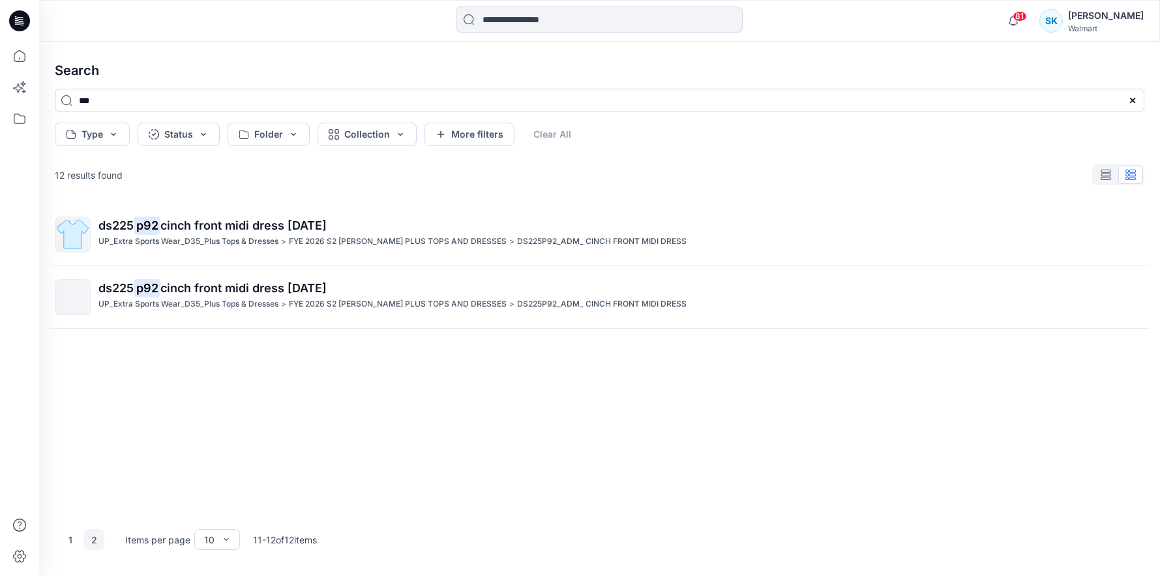
click at [186, 100] on input "***" at bounding box center [600, 100] width 1090 height 23
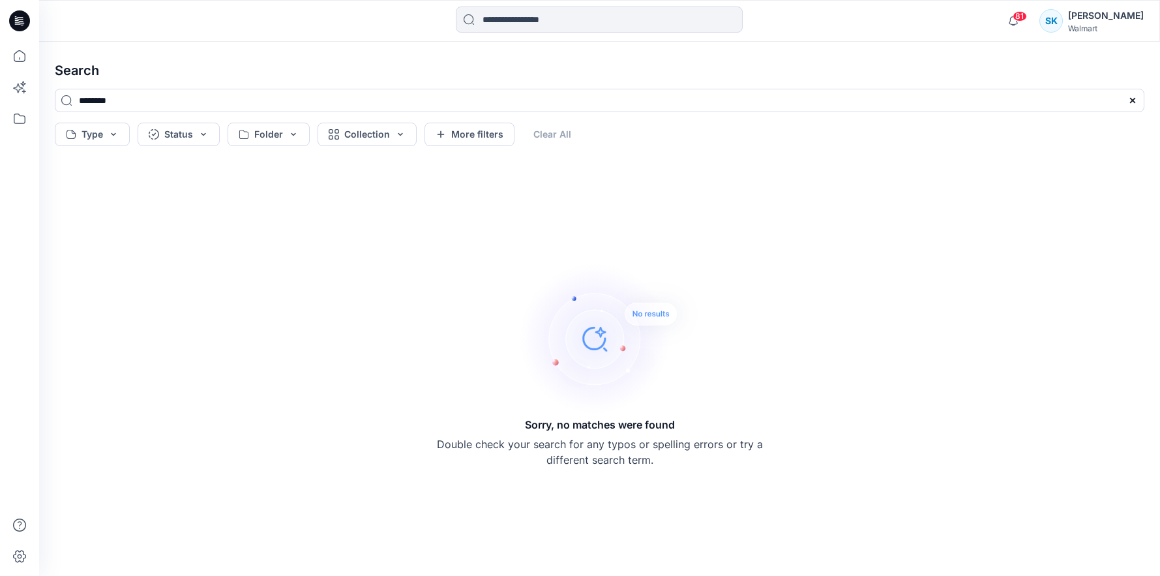
type input "********"
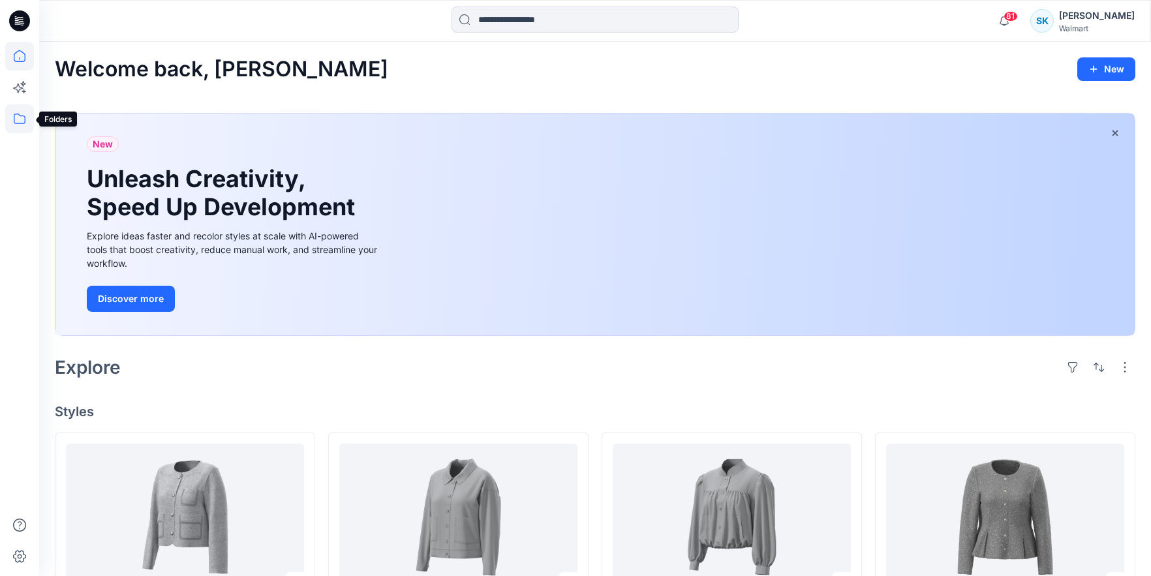
click at [26, 117] on icon at bounding box center [19, 118] width 29 height 29
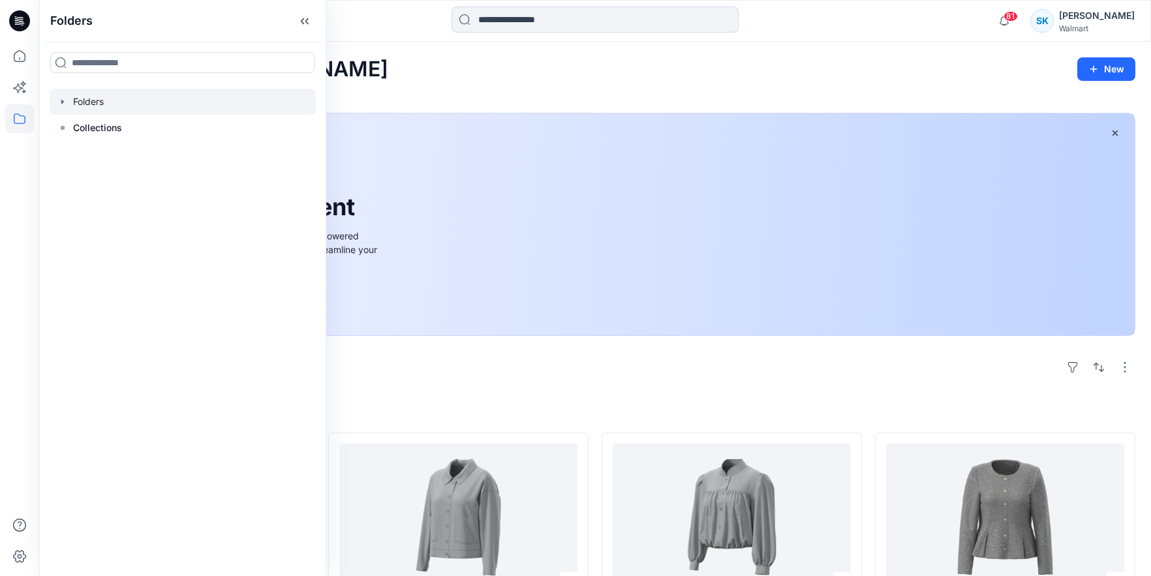
click at [98, 102] on div at bounding box center [183, 102] width 266 height 26
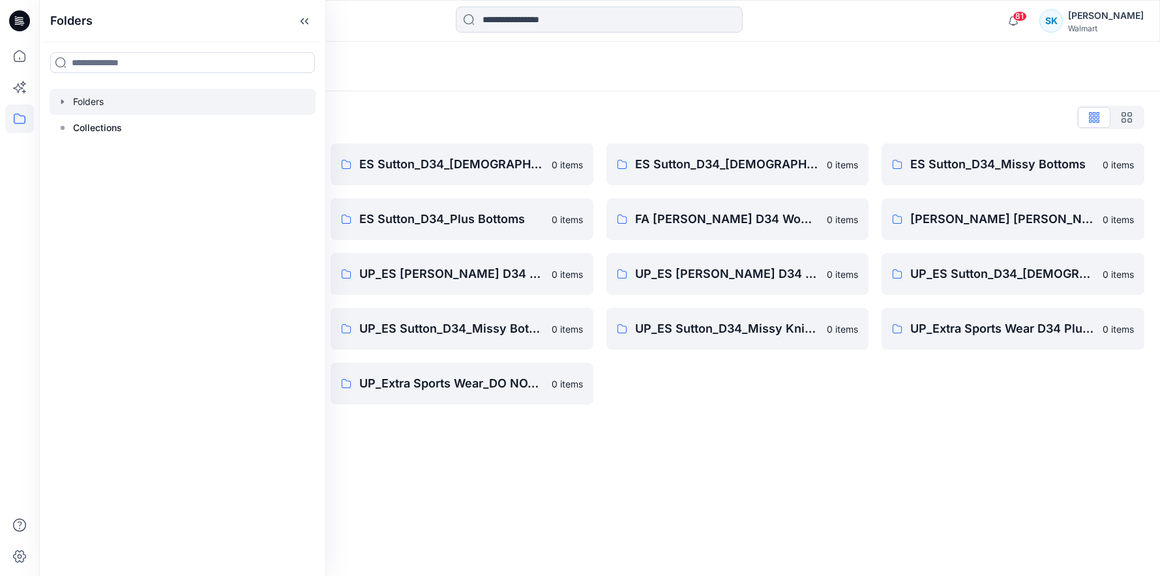
click at [645, 84] on div "Folders" at bounding box center [599, 67] width 1121 height 50
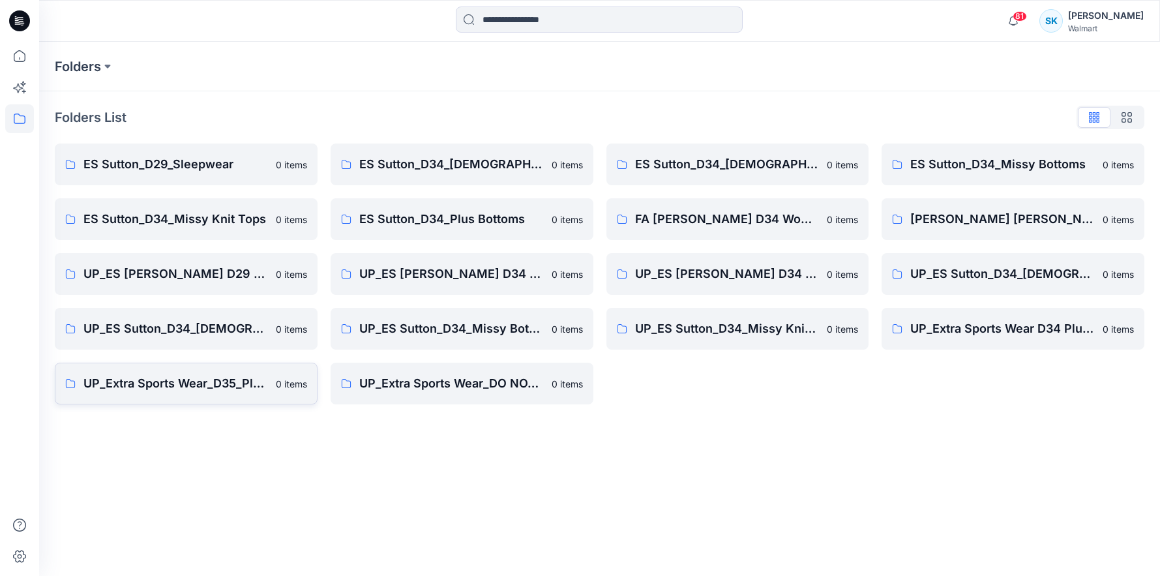
click at [248, 386] on p "UP_Extra Sports Wear_D35_Plus Tops & Dresses" at bounding box center [175, 383] width 185 height 18
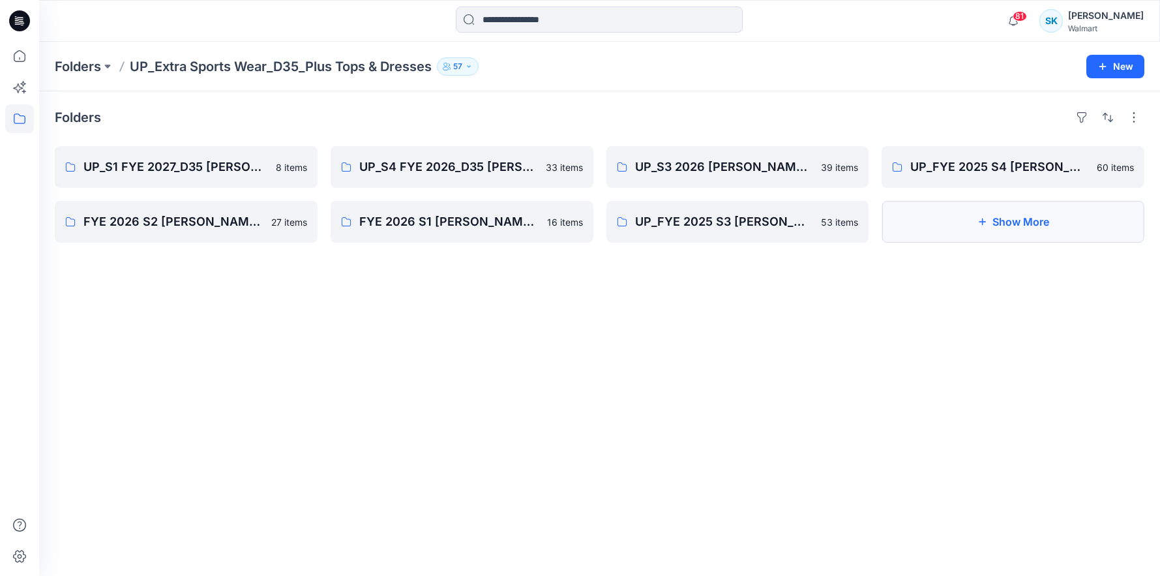
click at [1066, 230] on button "Show More" at bounding box center [1013, 222] width 263 height 42
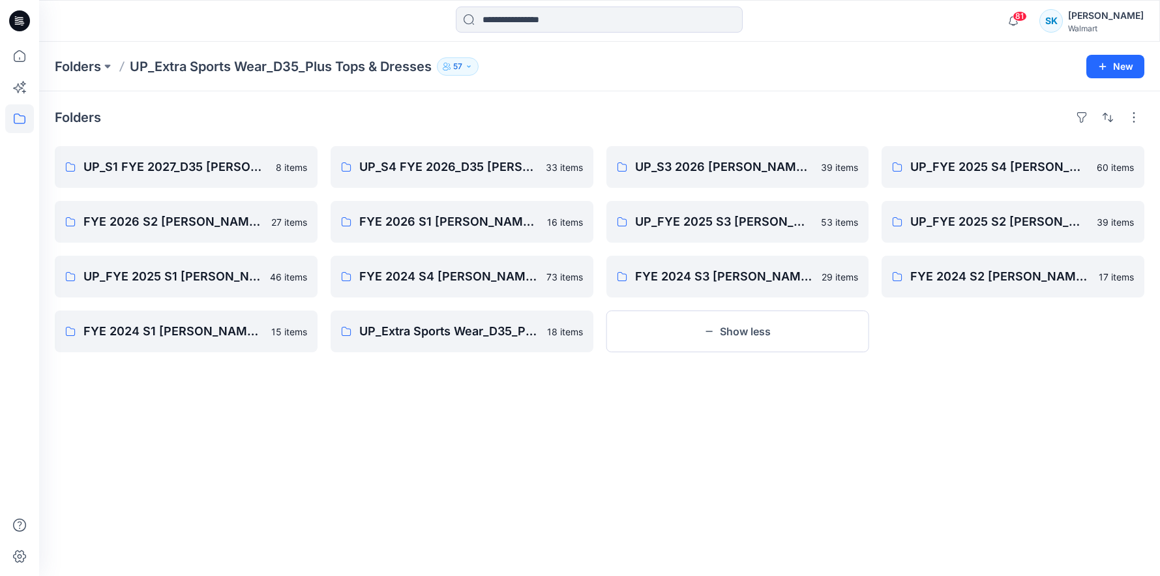
click at [960, 335] on div "UP_FYE 2025 S4 ES Sutton Plus Tops Sweaters Dresses 60 items UP_FYE 2025 S2 ES …" at bounding box center [1013, 249] width 263 height 206
click at [968, 333] on div "UP_FYE 2025 S4 ES Sutton Plus Tops Sweaters Dresses 60 items UP_FYE 2025 S2 ES …" at bounding box center [1013, 249] width 263 height 206
click at [963, 335] on div "UP_FYE 2025 S4 ES Sutton Plus Tops Sweaters Dresses 60 items UP_FYE 2025 S2 ES …" at bounding box center [1013, 249] width 263 height 206
click at [964, 335] on div "UP_FYE 2025 S4 ES Sutton Plus Tops Sweaters Dresses 60 items UP_FYE 2025 S2 ES …" at bounding box center [1013, 249] width 263 height 206
click at [956, 333] on div "UP_FYE 2025 S4 ES Sutton Plus Tops Sweaters Dresses 60 items UP_FYE 2025 S2 ES …" at bounding box center [1013, 249] width 263 height 206
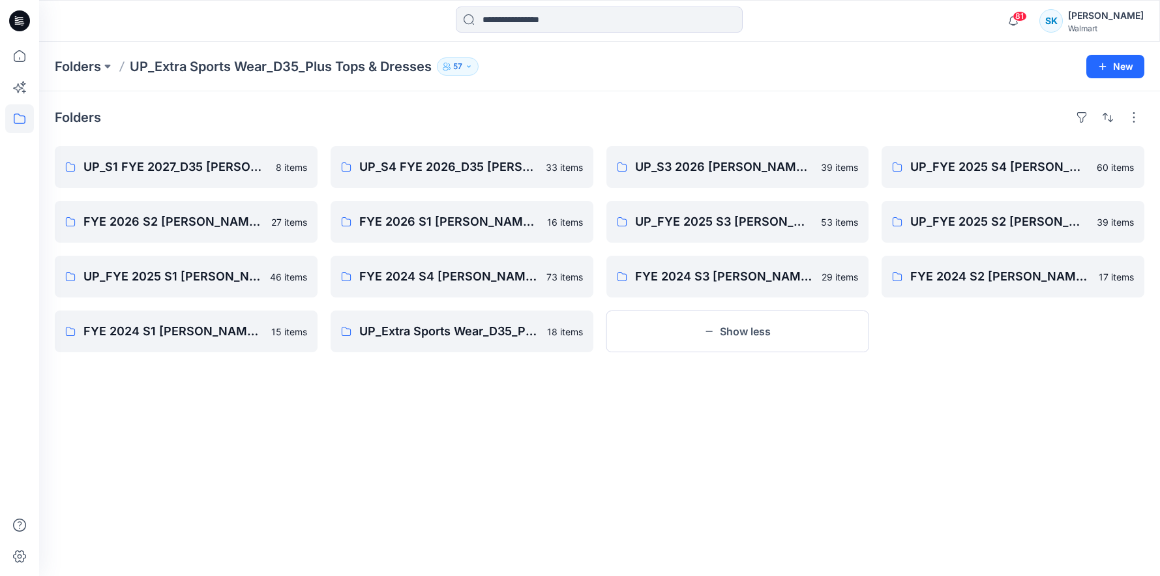
click at [956, 333] on div "UP_FYE 2025 S4 ES Sutton Plus Tops Sweaters Dresses 60 items UP_FYE 2025 S2 ES …" at bounding box center [1013, 249] width 263 height 206
click at [947, 331] on div "UP_FYE 2025 S4 ES Sutton Plus Tops Sweaters Dresses 60 items UP_FYE 2025 S2 ES …" at bounding box center [1013, 249] width 263 height 206
click at [935, 329] on div "UP_FYE 2025 S4 ES Sutton Plus Tops Sweaters Dresses 60 items UP_FYE 2025 S2 ES …" at bounding box center [1013, 249] width 263 height 206
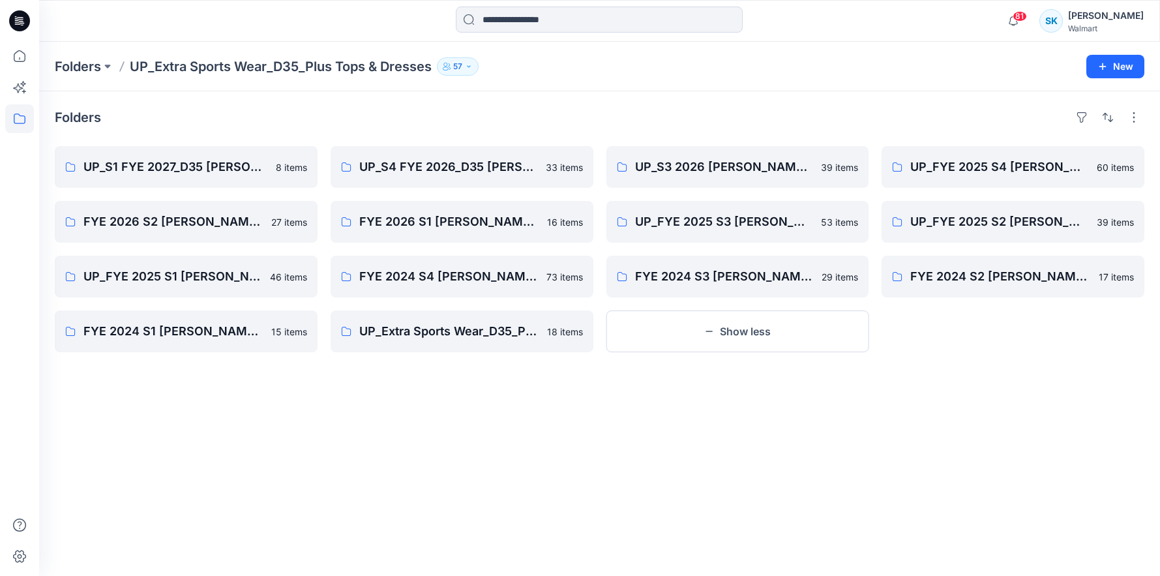
click at [928, 331] on div "UP_FYE 2025 S4 ES Sutton Plus Tops Sweaters Dresses 60 items UP_FYE 2025 S2 ES …" at bounding box center [1013, 249] width 263 height 206
click at [915, 329] on div "UP_FYE 2025 S4 ES Sutton Plus Tops Sweaters Dresses 60 items UP_FYE 2025 S2 ES …" at bounding box center [1013, 249] width 263 height 206
click at [915, 331] on div "UP_FYE 2025 S4 ES Sutton Plus Tops Sweaters Dresses 60 items UP_FYE 2025 S2 ES …" at bounding box center [1013, 249] width 263 height 206
click at [923, 333] on div "UP_FYE 2025 S4 ES Sutton Plus Tops Sweaters Dresses 60 items UP_FYE 2025 S2 ES …" at bounding box center [1013, 249] width 263 height 206
click at [909, 334] on div "UP_FYE 2025 S4 ES Sutton Plus Tops Sweaters Dresses 60 items UP_FYE 2025 S2 ES …" at bounding box center [1013, 249] width 263 height 206
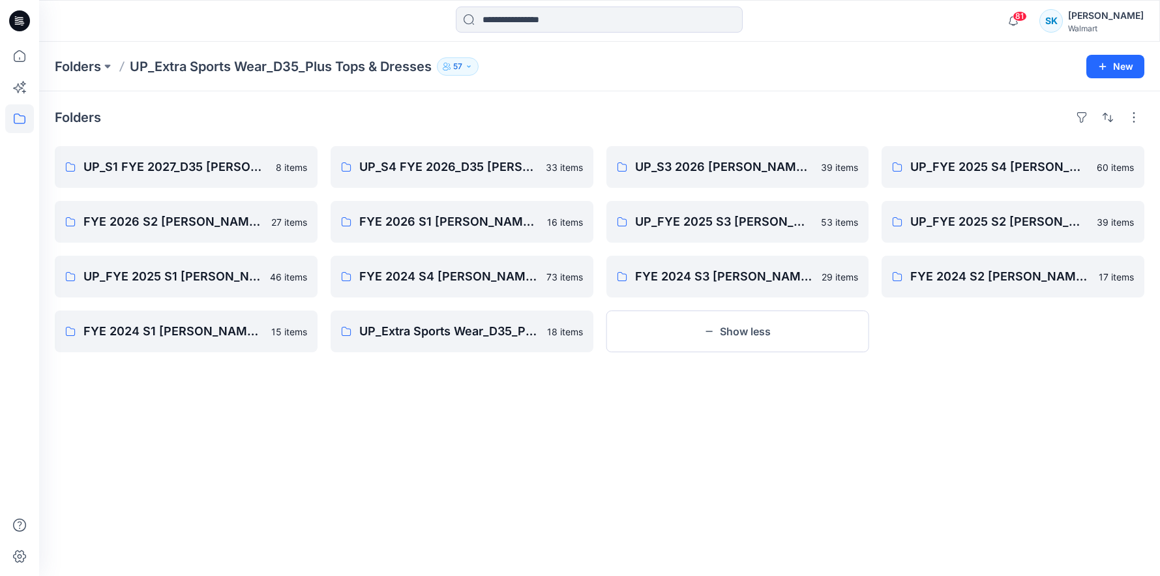
click at [916, 334] on div "UP_FYE 2025 S4 ES Sutton Plus Tops Sweaters Dresses 60 items UP_FYE 2025 S2 ES …" at bounding box center [1013, 249] width 263 height 206
click at [917, 337] on div "UP_FYE 2025 S4 ES Sutton Plus Tops Sweaters Dresses 60 items UP_FYE 2025 S2 ES …" at bounding box center [1013, 249] width 263 height 206
click at [939, 339] on div "UP_FYE 2025 S4 ES Sutton Plus Tops Sweaters Dresses 60 items UP_FYE 2025 S2 ES …" at bounding box center [1013, 249] width 263 height 206
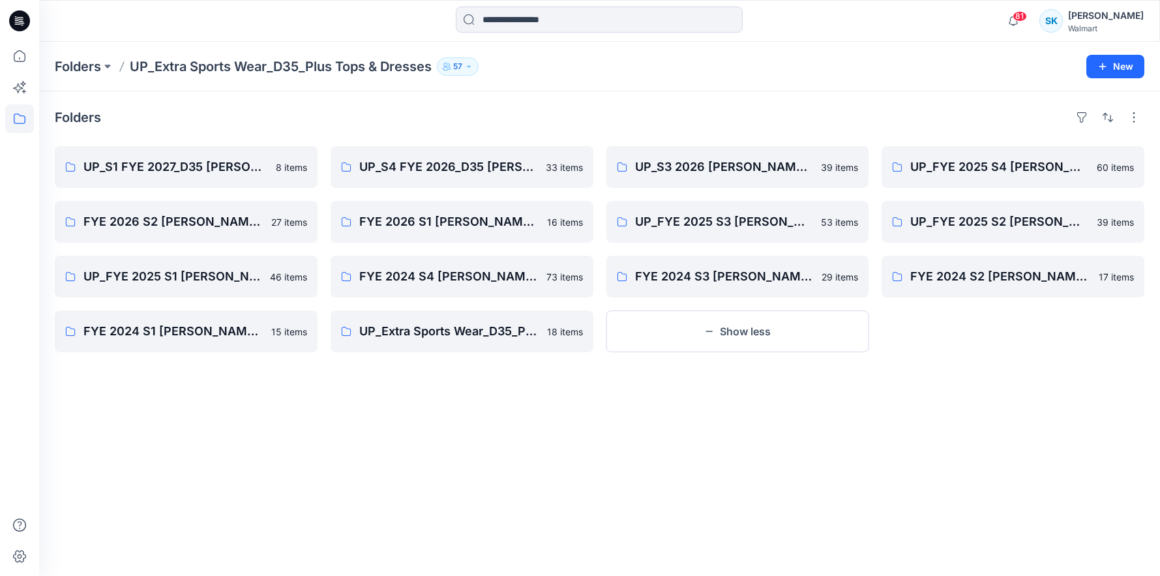
click at [941, 340] on div "UP_FYE 2025 S4 ES Sutton Plus Tops Sweaters Dresses 60 items UP_FYE 2025 S2 ES …" at bounding box center [1013, 249] width 263 height 206
click at [943, 346] on div "UP_FYE 2025 S4 ES Sutton Plus Tops Sweaters Dresses 60 items UP_FYE 2025 S2 ES …" at bounding box center [1013, 249] width 263 height 206
click at [919, 335] on div "UP_FYE 2025 S4 ES Sutton Plus Tops Sweaters Dresses 60 items UP_FYE 2025 S2 ES …" at bounding box center [1013, 249] width 263 height 206
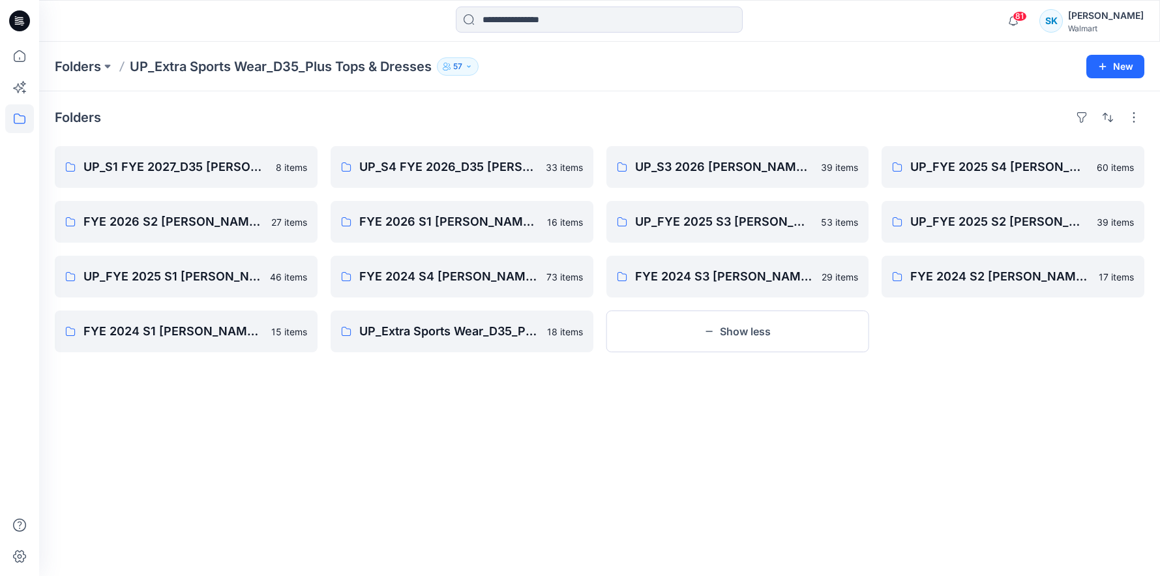
click at [919, 335] on div "UP_FYE 2025 S4 ES Sutton Plus Tops Sweaters Dresses 60 items UP_FYE 2025 S2 ES …" at bounding box center [1013, 249] width 263 height 206
click at [933, 335] on div "UP_FYE 2025 S4 ES Sutton Plus Tops Sweaters Dresses 60 items UP_FYE 2025 S2 ES …" at bounding box center [1013, 249] width 263 height 206
click at [932, 333] on div "UP_FYE 2025 S4 ES Sutton Plus Tops Sweaters Dresses 60 items UP_FYE 2025 S2 ES …" at bounding box center [1013, 249] width 263 height 206
click at [947, 310] on div "UP_FYE 2025 S4 ES Sutton Plus Tops Sweaters Dresses 60 items UP_FYE 2025 S2 ES …" at bounding box center [1013, 249] width 263 height 206
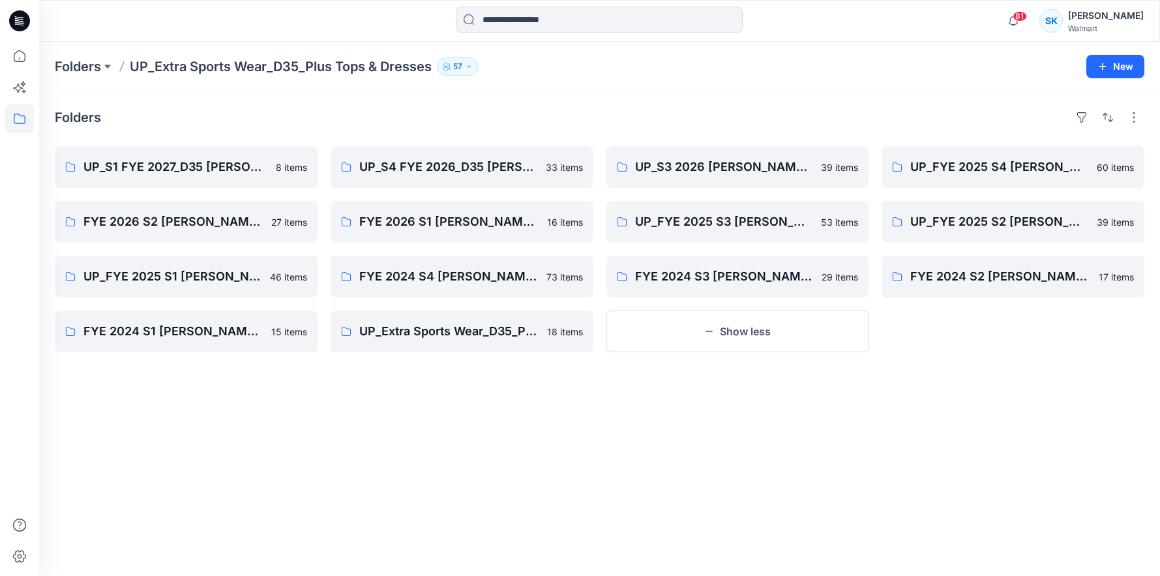
click at [979, 85] on div "Folders UP_Extra Sports Wear_D35_Plus Tops & Dresses 57 New" at bounding box center [599, 67] width 1121 height 50
click at [656, 100] on div "Folders UP_S1 FYE 2027_D35 ES SUTTON PLUS TOPS/DRESSES/SWEATERS 8 items FYE 202…" at bounding box center [599, 333] width 1121 height 485
click at [654, 103] on div "Folders UP_S1 FYE 2027_D35 ES SUTTON PLUS TOPS/DRESSES/SWEATERS 8 items FYE 202…" at bounding box center [599, 333] width 1121 height 485
click at [655, 105] on div "Folders UP_S1 FYE 2027_D35 ES SUTTON PLUS TOPS/DRESSES/SWEATERS 8 items FYE 202…" at bounding box center [599, 333] width 1121 height 485
click at [678, 108] on div "Folders" at bounding box center [600, 117] width 1090 height 21
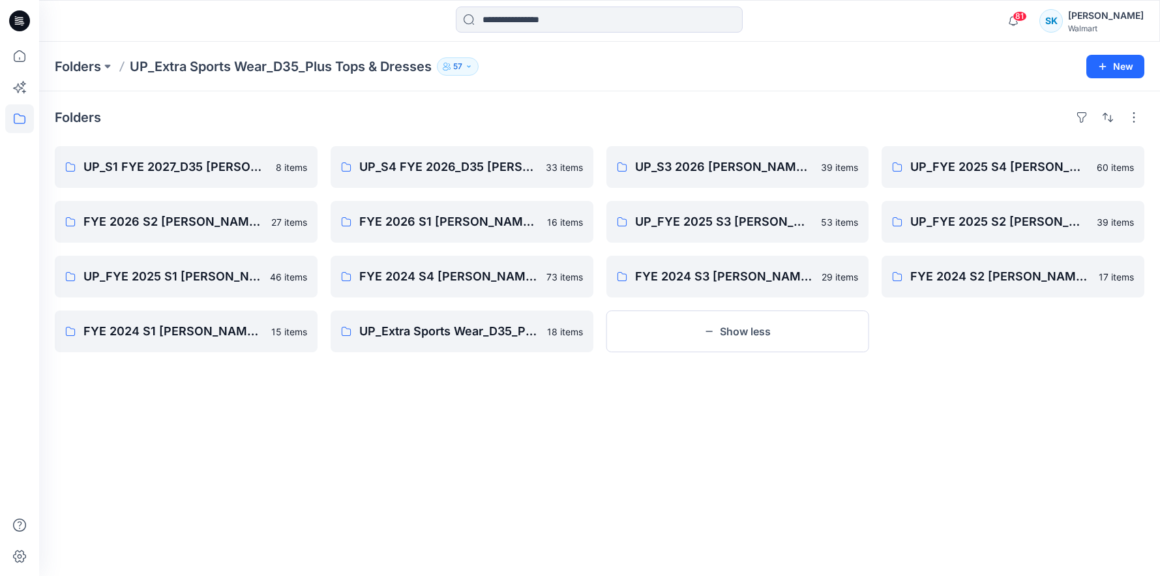
click at [668, 108] on div "Folders" at bounding box center [600, 117] width 1090 height 21
click at [667, 107] on div "Folders" at bounding box center [600, 117] width 1090 height 21
click at [667, 109] on div "Folders" at bounding box center [600, 117] width 1090 height 21
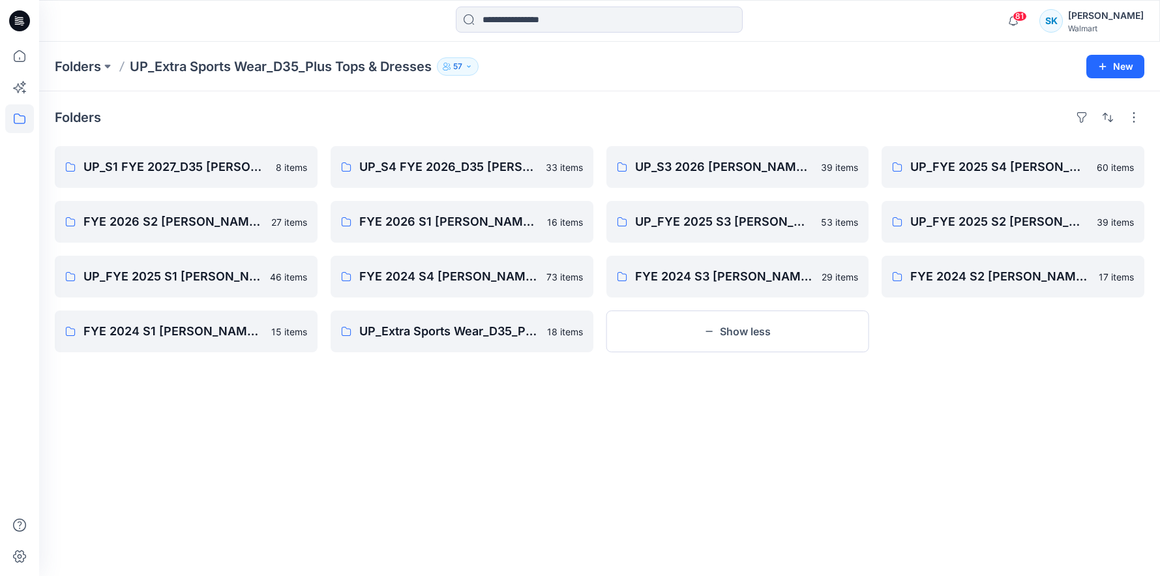
click at [667, 109] on div "Folders" at bounding box center [600, 117] width 1090 height 21
click at [665, 108] on div "Folders" at bounding box center [600, 117] width 1090 height 21
click at [658, 109] on div "Folders" at bounding box center [600, 117] width 1090 height 21
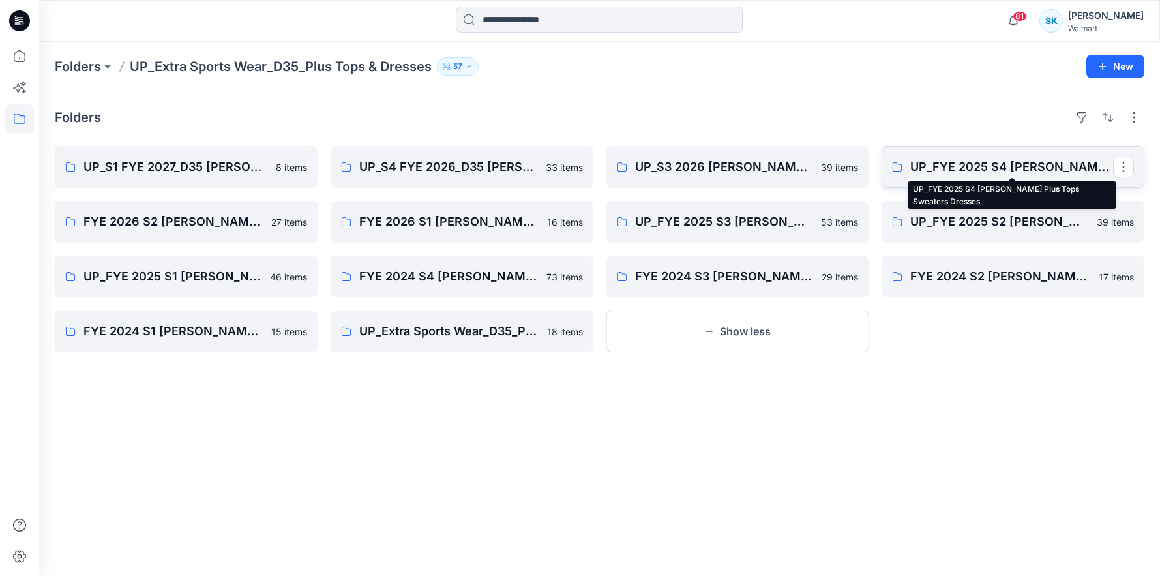
click at [988, 164] on p "UP_FYE 2025 S4 ES Sutton Plus Tops Sweaters Dresses" at bounding box center [1012, 167] width 203 height 18
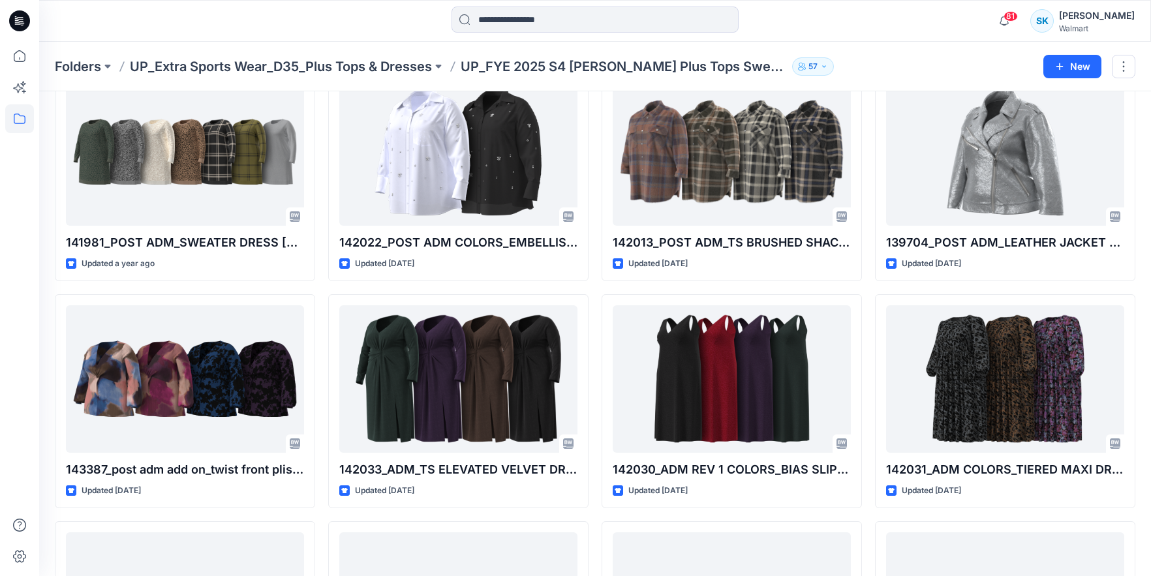
scroll to position [703, 0]
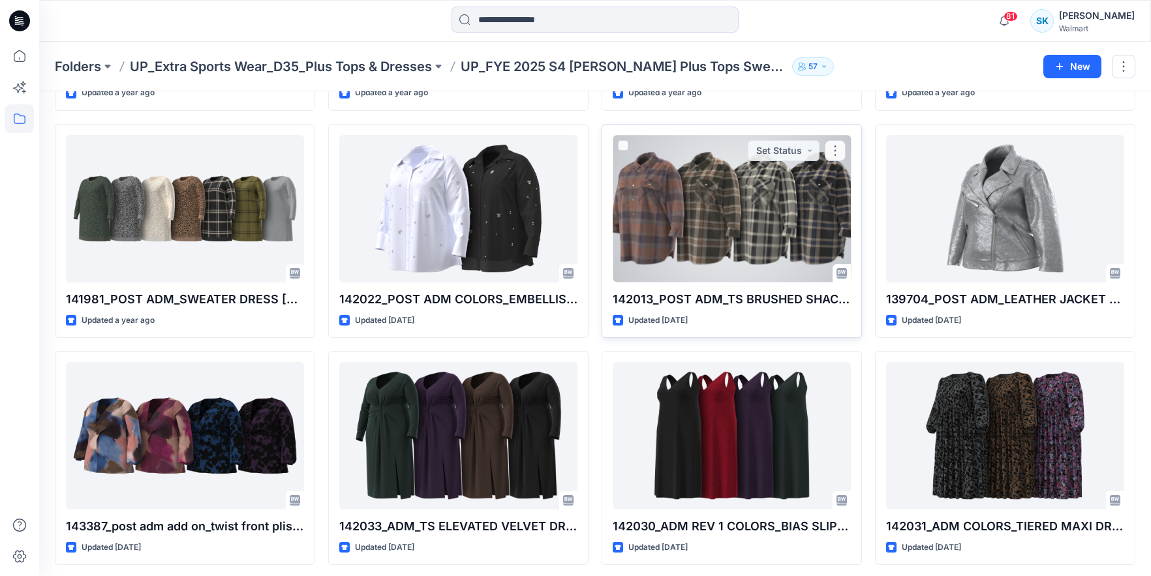
click at [701, 218] on div at bounding box center [732, 208] width 238 height 147
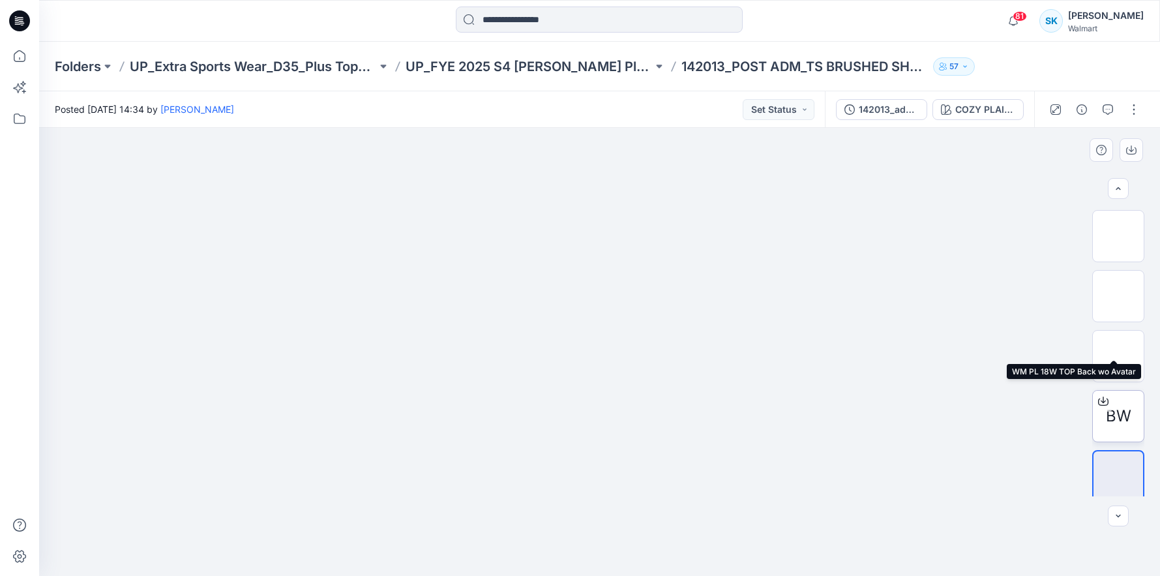
scroll to position [124, 0]
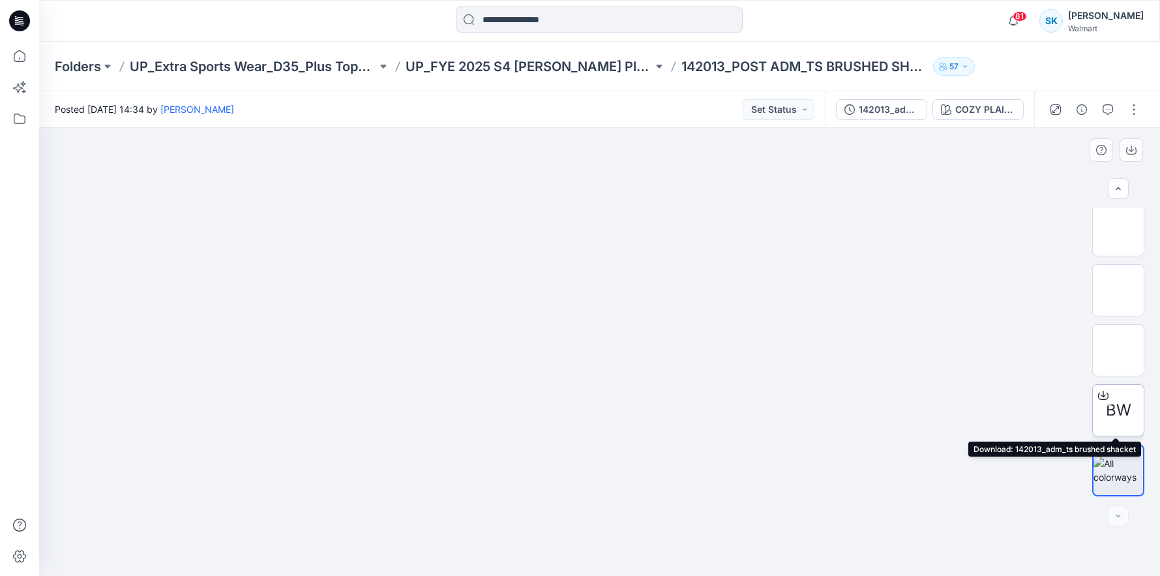
click at [1106, 399] on div at bounding box center [1103, 395] width 21 height 21
drag, startPoint x: 158, startPoint y: 19, endPoint x: 65, endPoint y: 28, distance: 93.1
click at [158, 19] on div at bounding box center [179, 21] width 281 height 29
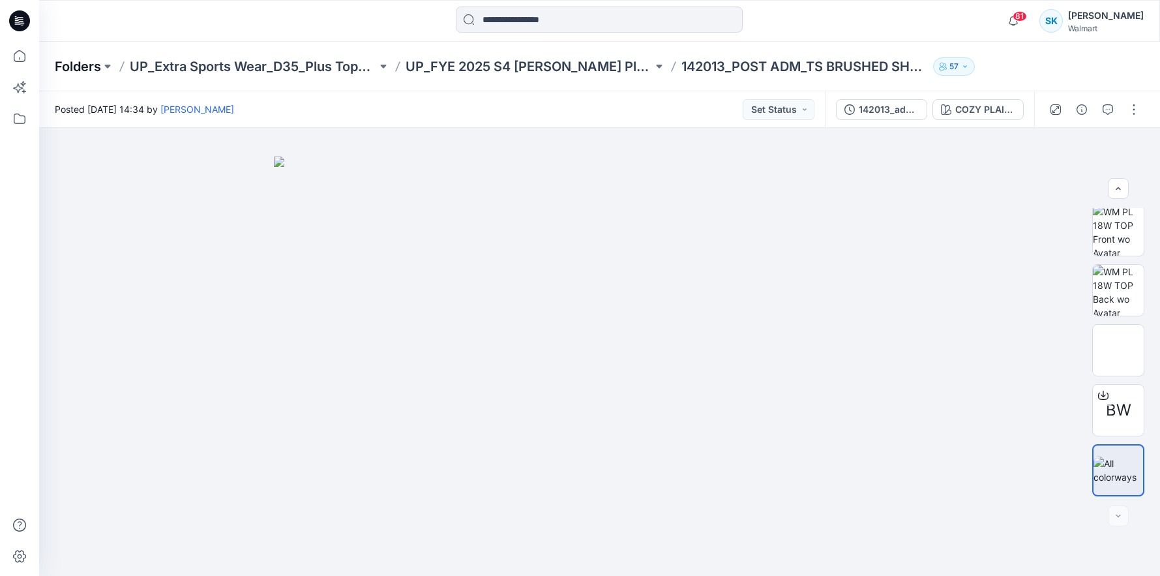
click at [82, 67] on p "Folders" at bounding box center [78, 66] width 46 height 18
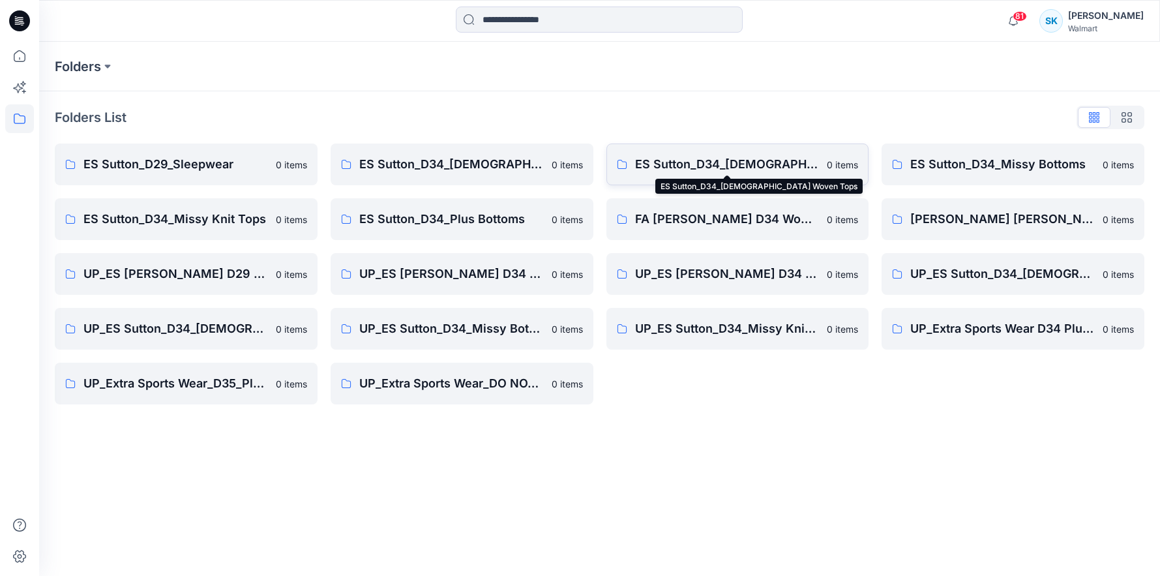
click at [749, 164] on p "ES Sutton_D34_Ladies Woven Tops" at bounding box center [727, 164] width 185 height 18
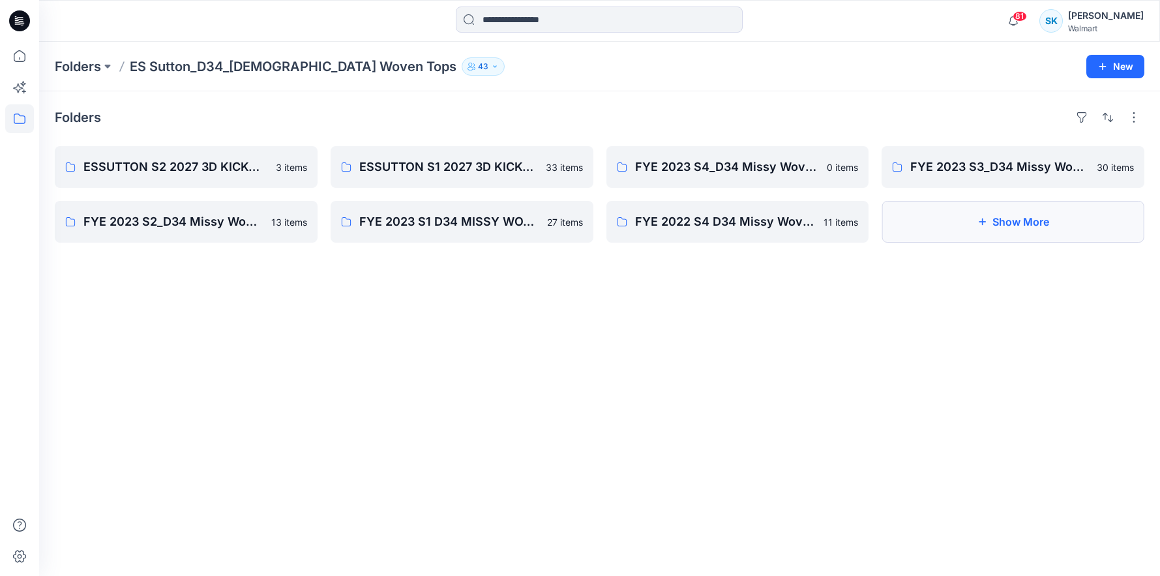
click at [952, 224] on button "Show More" at bounding box center [1013, 222] width 263 height 42
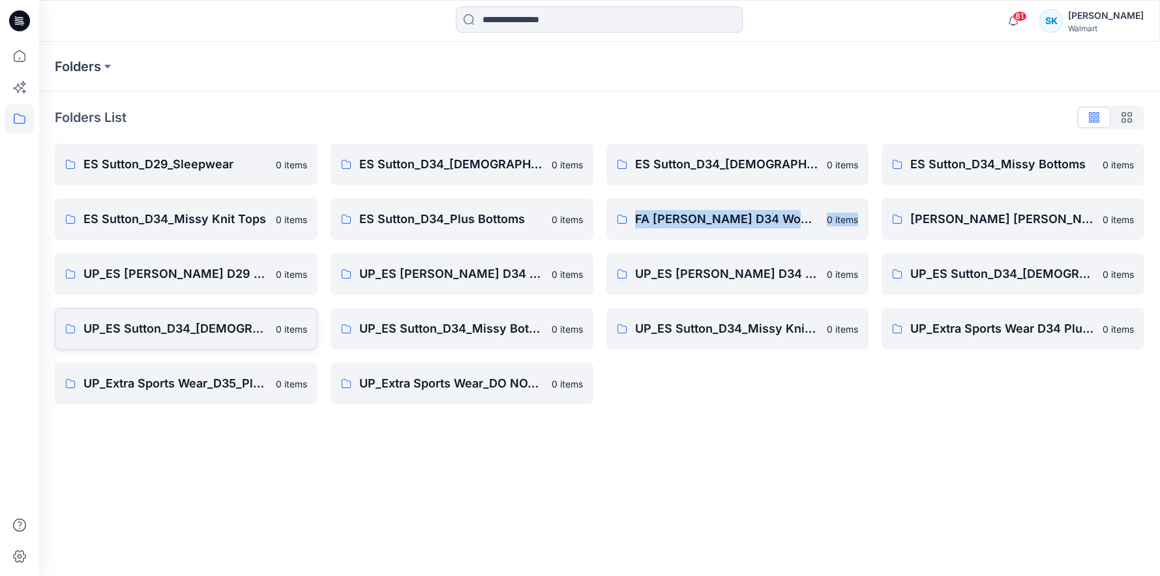
click at [239, 333] on p "UP_ES Sutton_D34_[DEMOGRAPHIC_DATA] Woven Tops" at bounding box center [175, 329] width 185 height 18
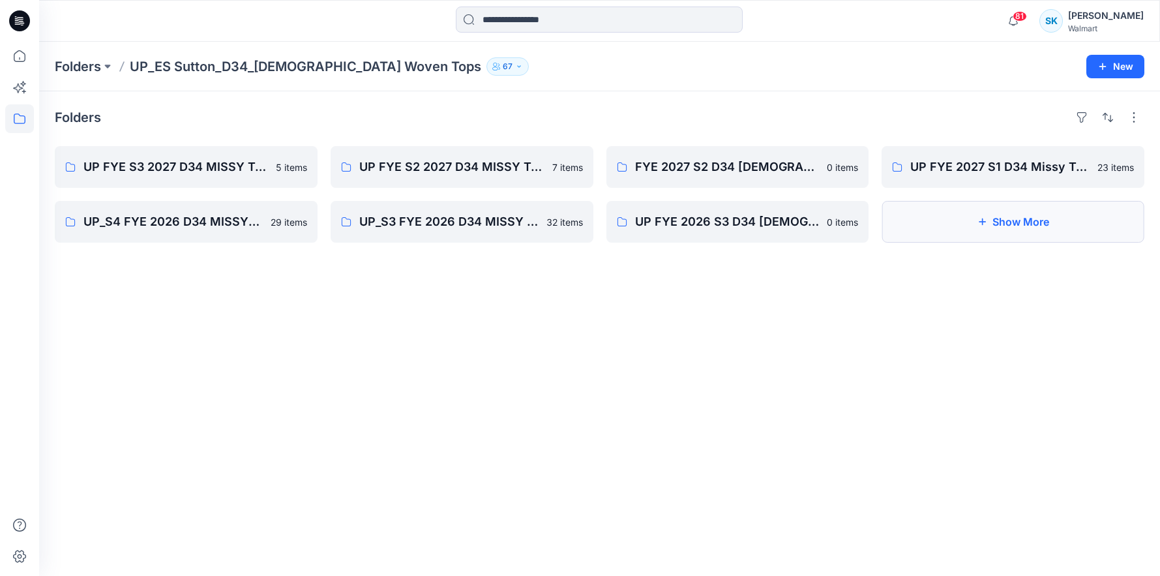
click at [1056, 234] on button "Show More" at bounding box center [1013, 222] width 263 height 42
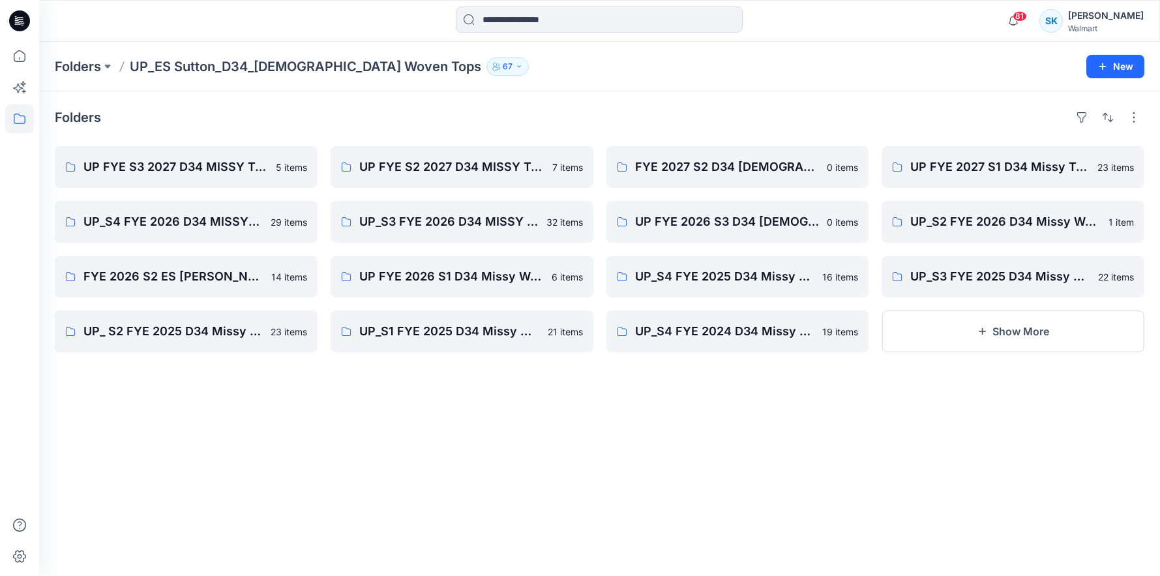
click at [1001, 128] on div "Folders UP FYE S3 2027 D34 MISSY TOPS ESSUTTON 5 items UP_S4 FYE 2026 D34 MISSY…" at bounding box center [599, 333] width 1121 height 485
click at [996, 117] on div "Folders" at bounding box center [600, 117] width 1090 height 21
click at [968, 115] on div "Folders" at bounding box center [600, 117] width 1090 height 21
click at [967, 118] on div "Folders" at bounding box center [600, 117] width 1090 height 21
click at [691, 122] on div "Folders" at bounding box center [600, 117] width 1090 height 21
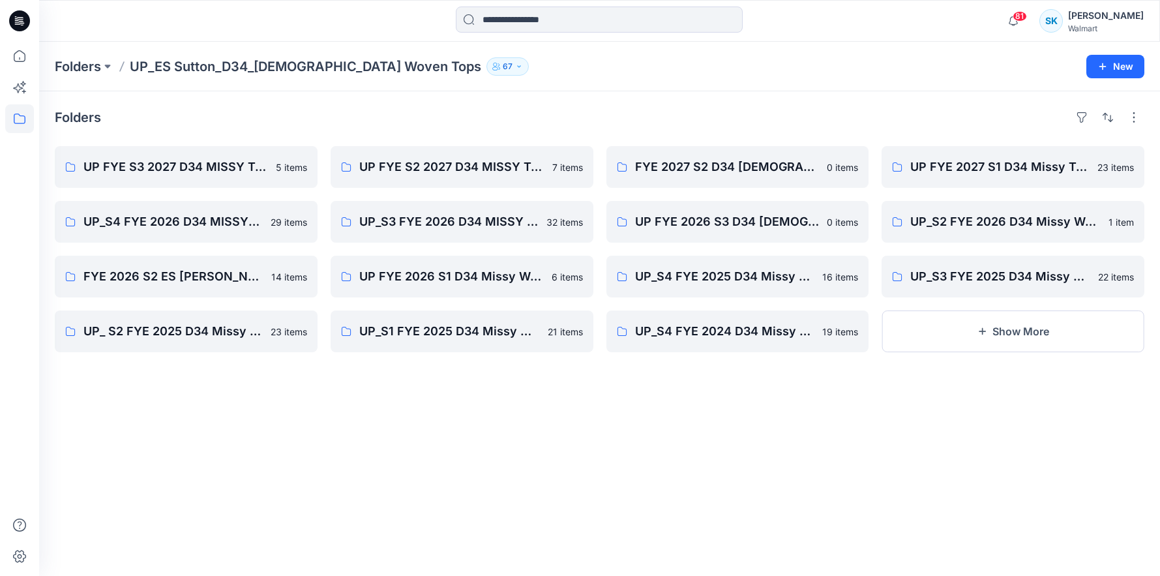
click at [692, 125] on div "Folders" at bounding box center [600, 117] width 1090 height 21
click at [691, 121] on div "Folders" at bounding box center [600, 117] width 1090 height 21
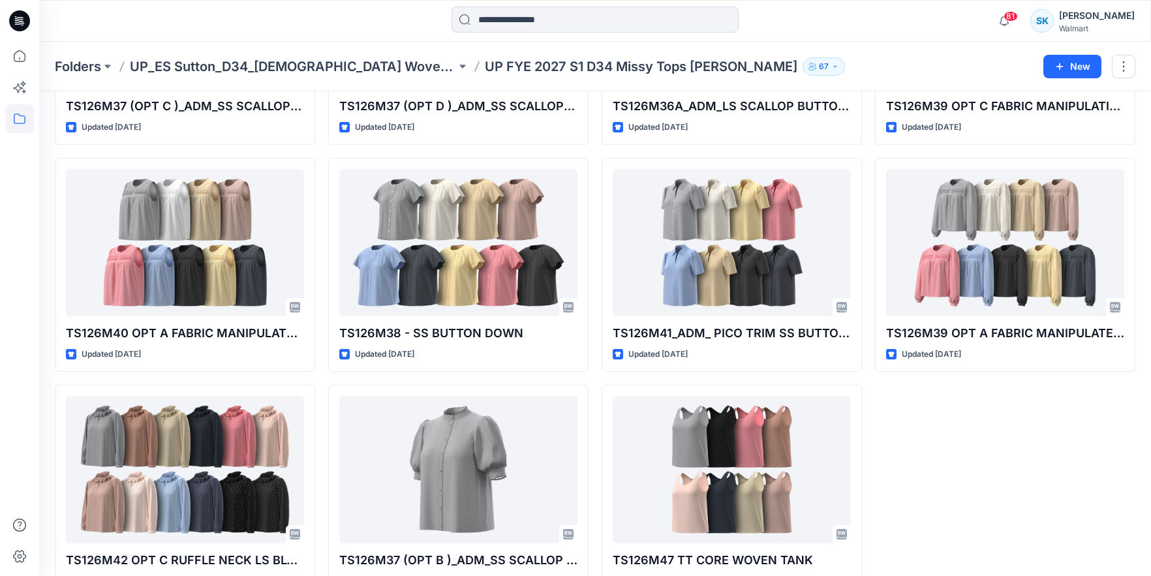
scroll to position [935, 0]
